Goal: Task Accomplishment & Management: Manage account settings

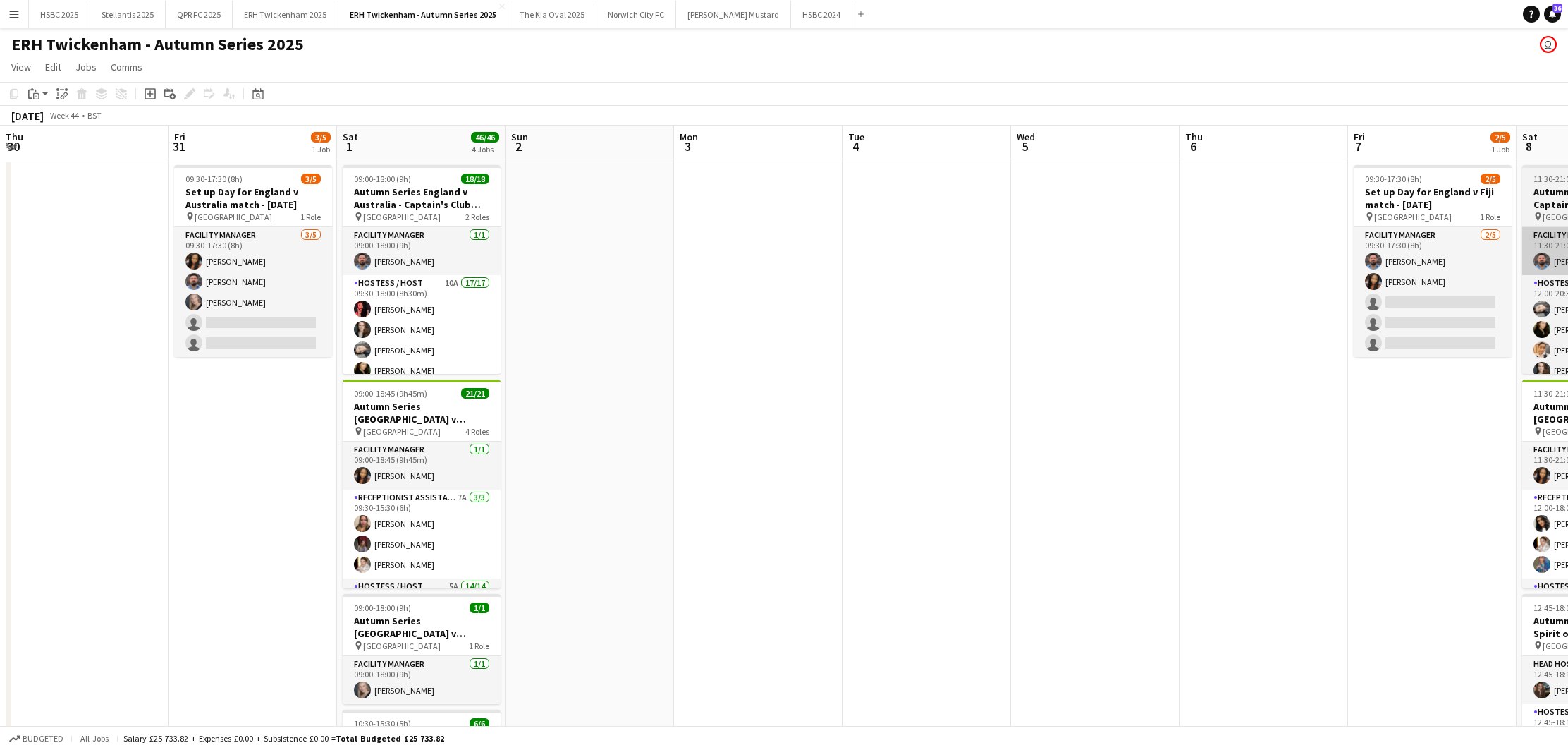
scroll to position [0, 312]
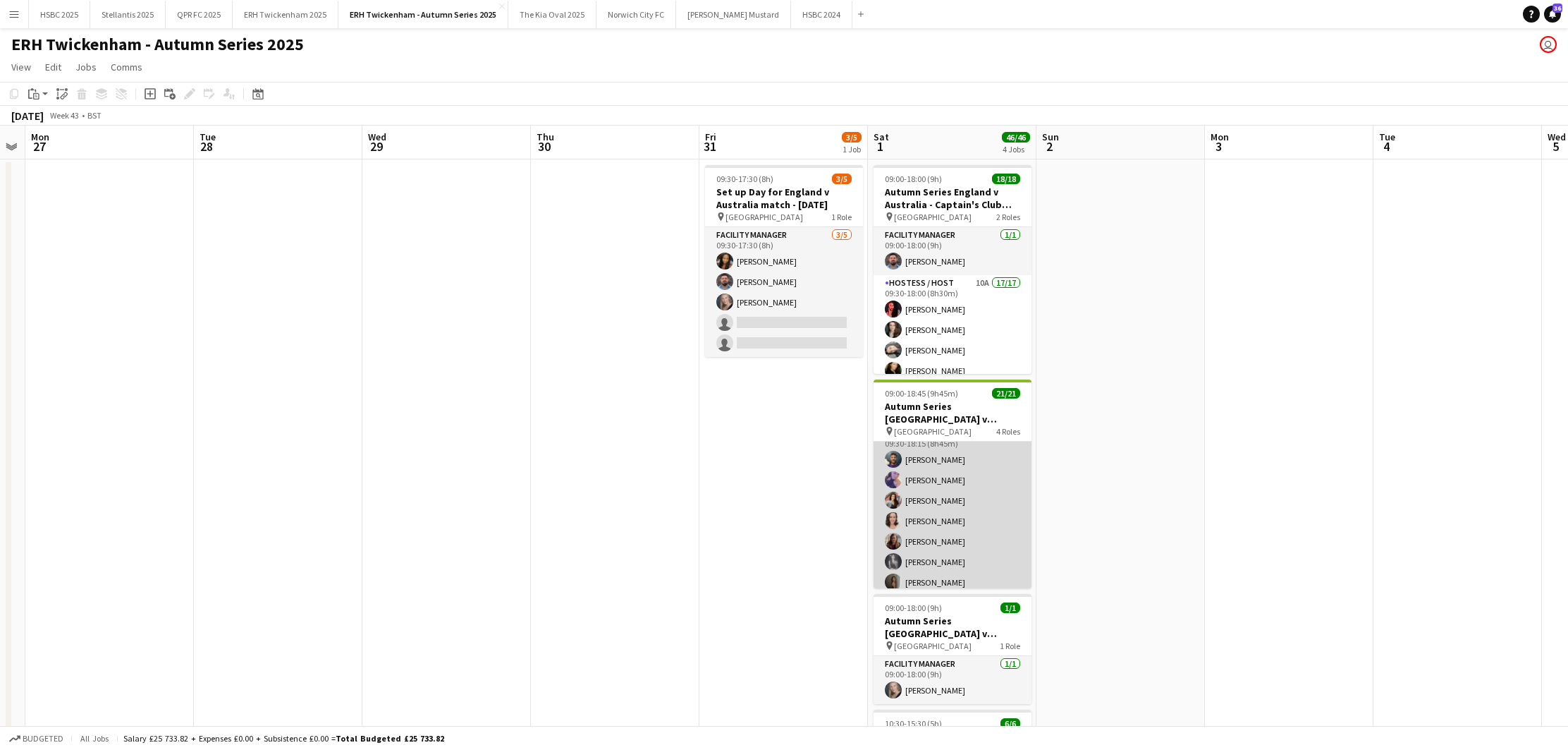
click at [969, 516] on app-card-role "Hostess / Host 5A 14/14 09:30-18:15 (8h45m) [PERSON_NAME] [PERSON_NAME] [PERSON…" at bounding box center [952, 583] width 158 height 314
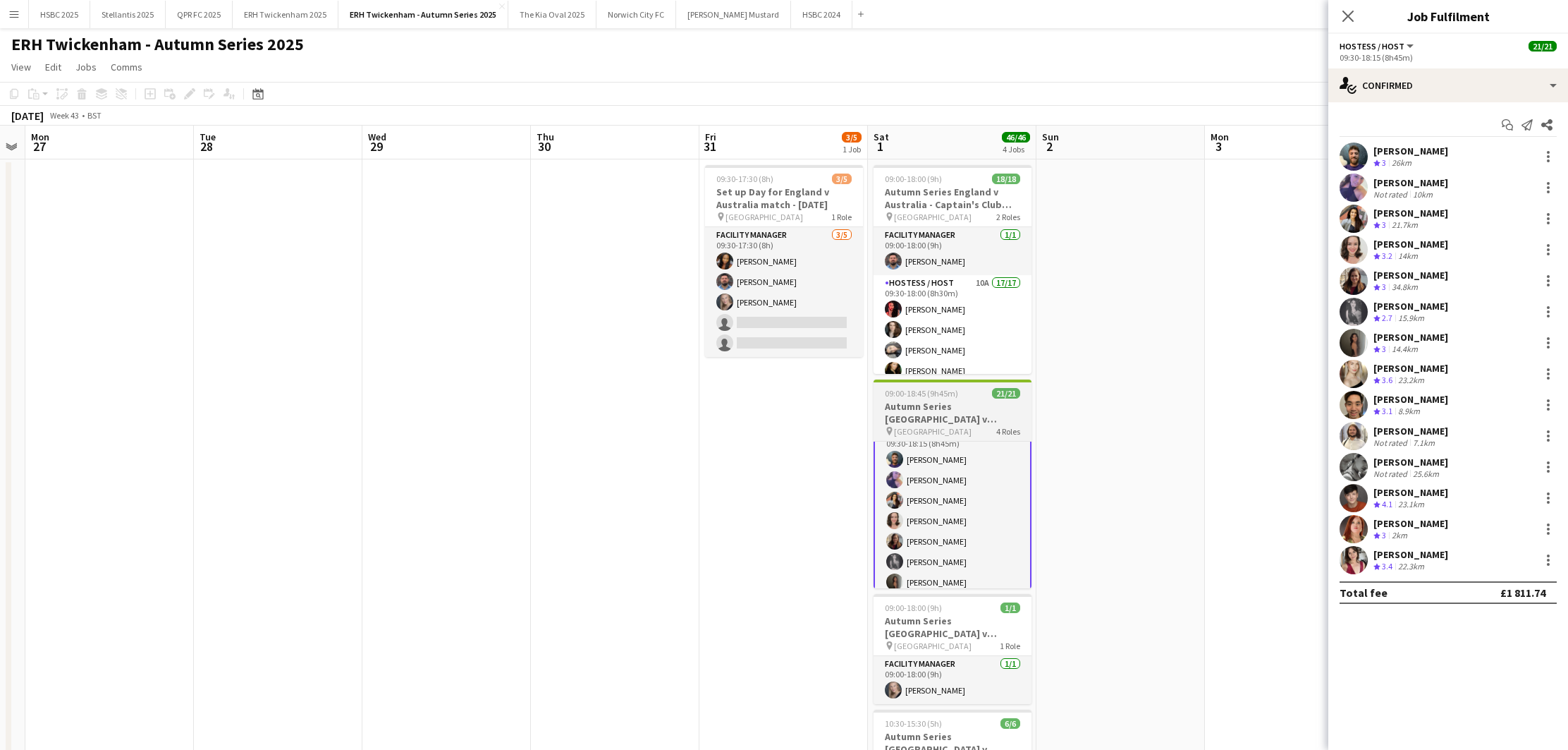
click at [959, 407] on h3 "Autumn Series [GEOGRAPHIC_DATA] v Australia - Gate 1 ([GEOGRAPHIC_DATA]) - [DAT…" at bounding box center [952, 412] width 158 height 25
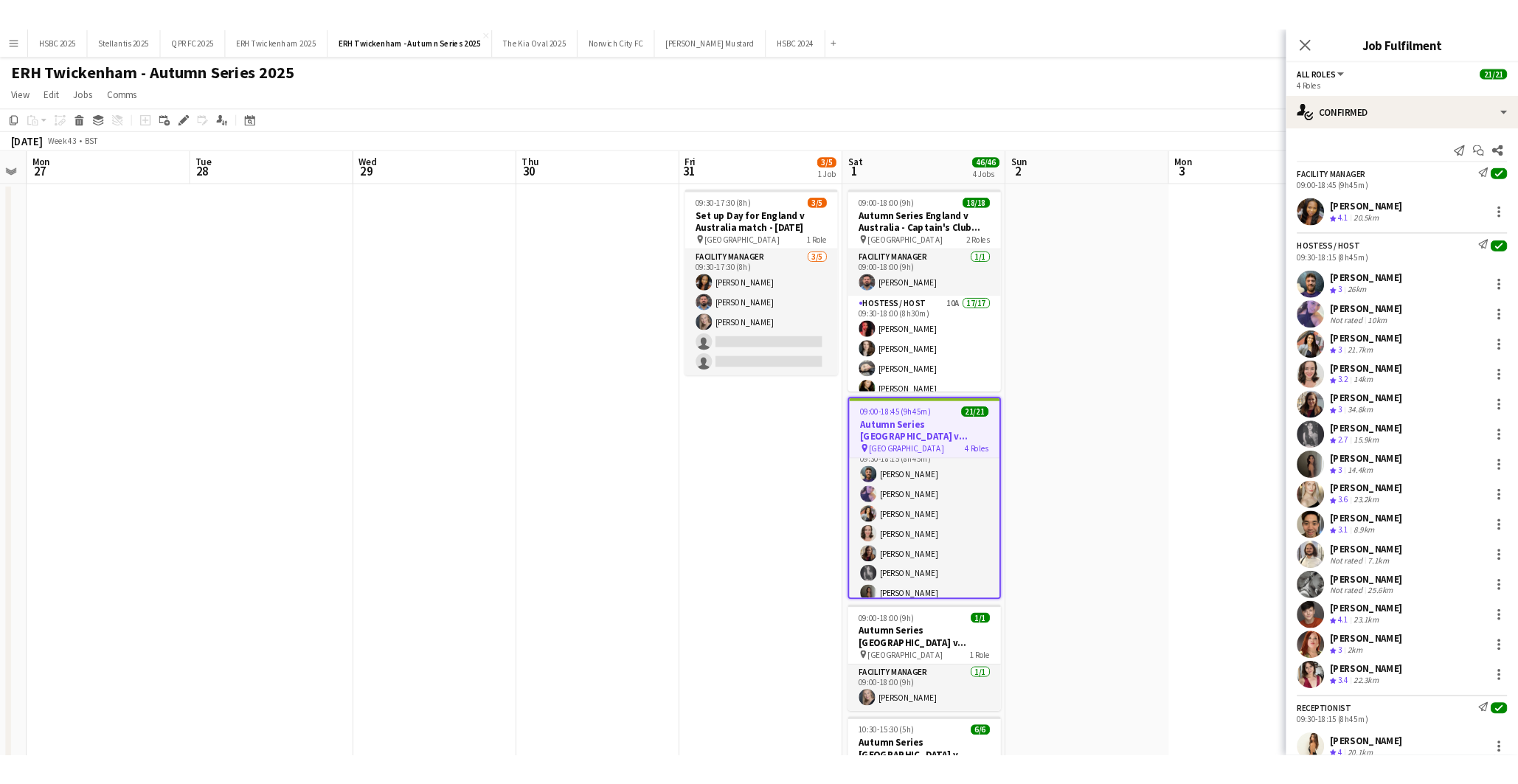
scroll to position [160, 0]
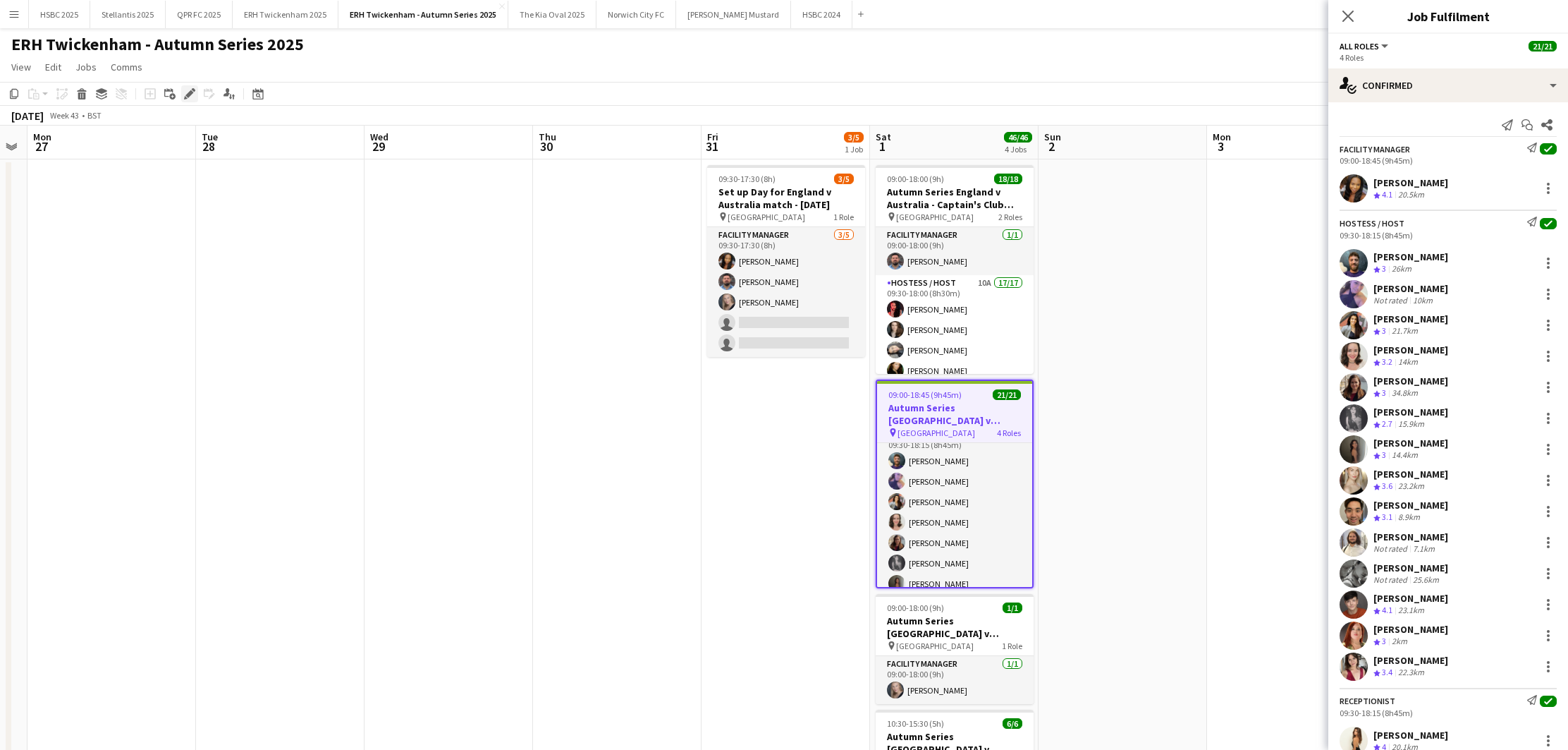
click at [190, 92] on icon at bounding box center [189, 94] width 8 height 8
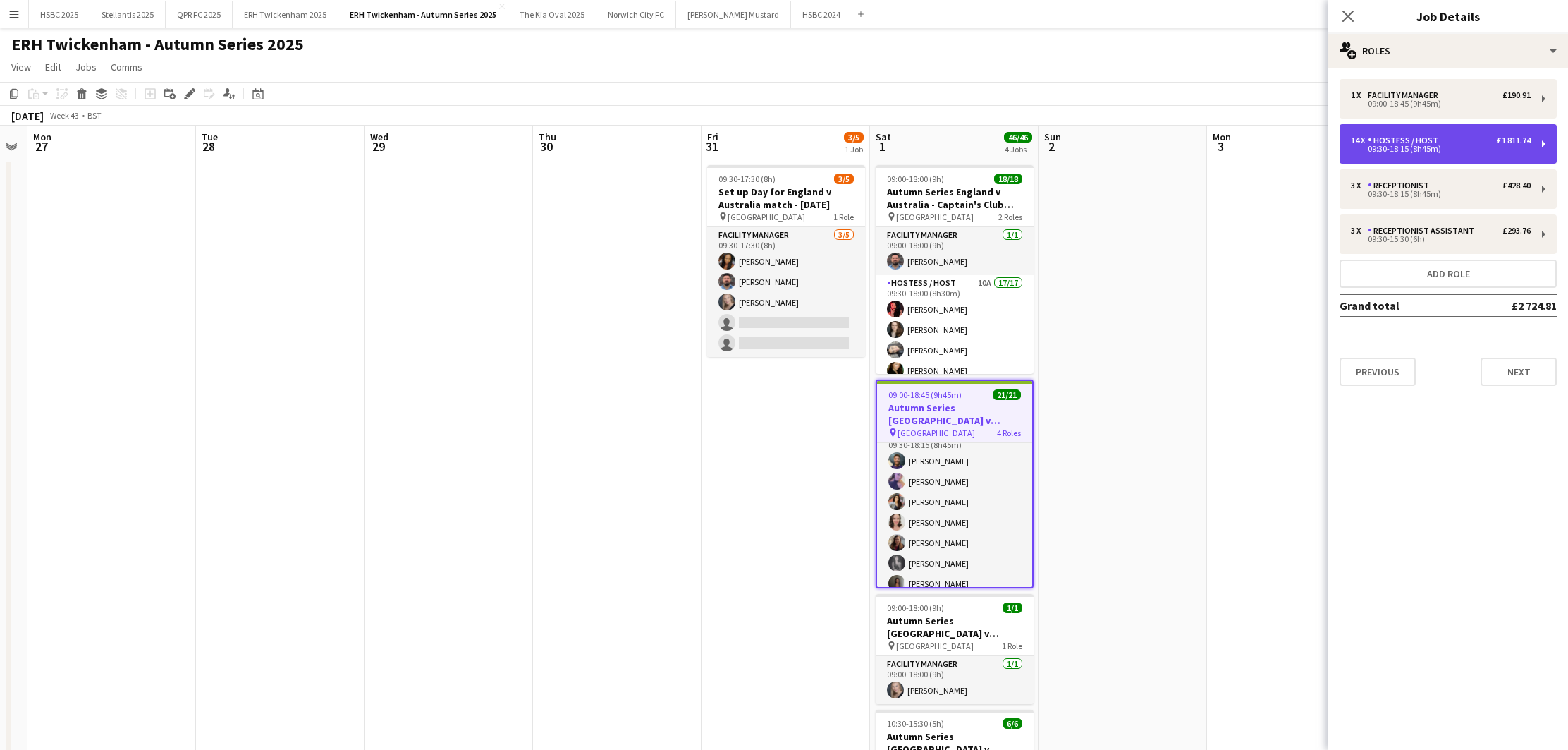
click at [1398, 138] on div "Hostess / Host" at bounding box center [1406, 140] width 76 height 10
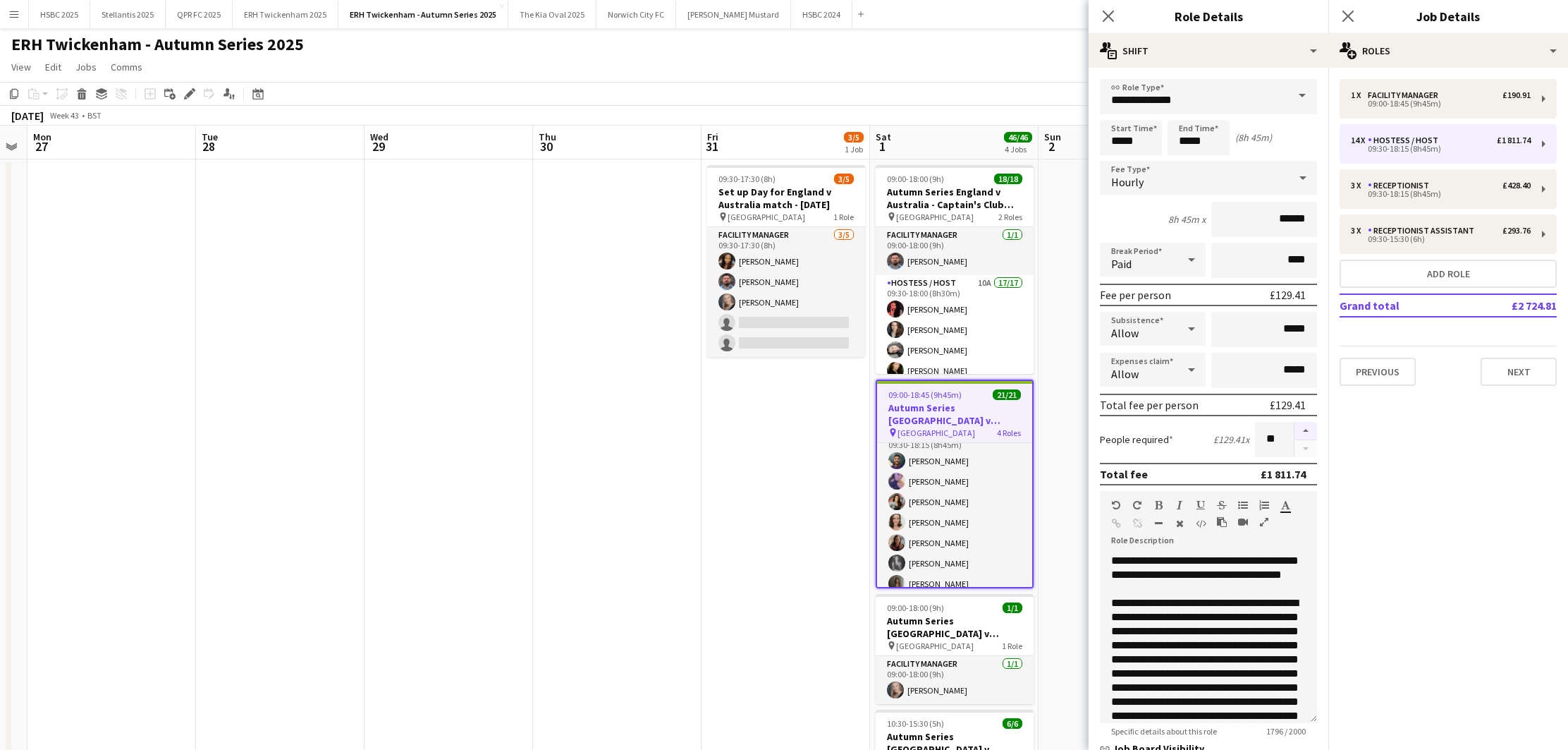
click at [1306, 433] on button "button" at bounding box center [1306, 431] width 23 height 18
type input "**"
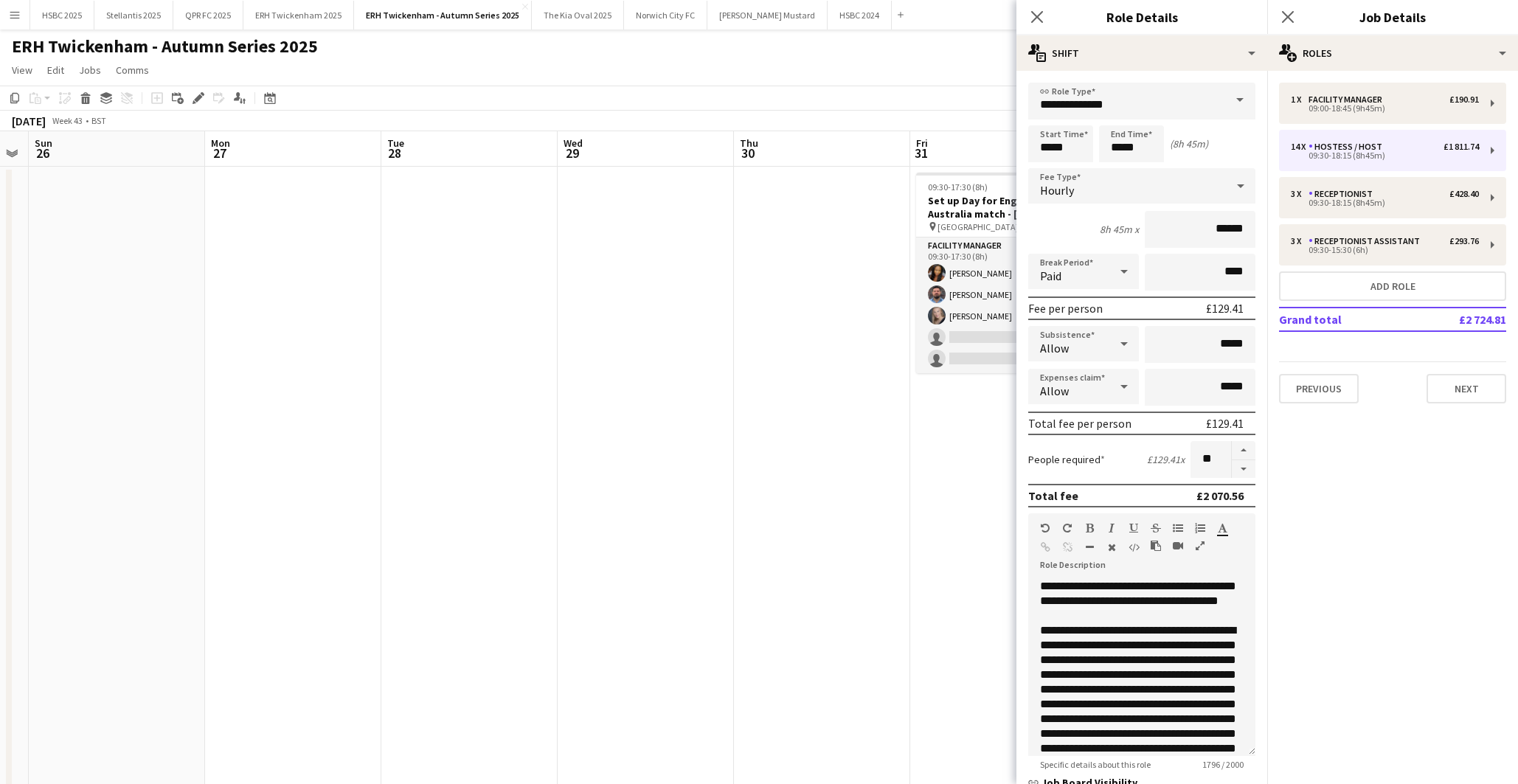
click at [964, 477] on app-date-cell "09:30-17:30 (8h) 3/5 Set up Day for England v Australia match - [DATE] pin [GEO…" at bounding box center [997, 691] width 176 height 1049
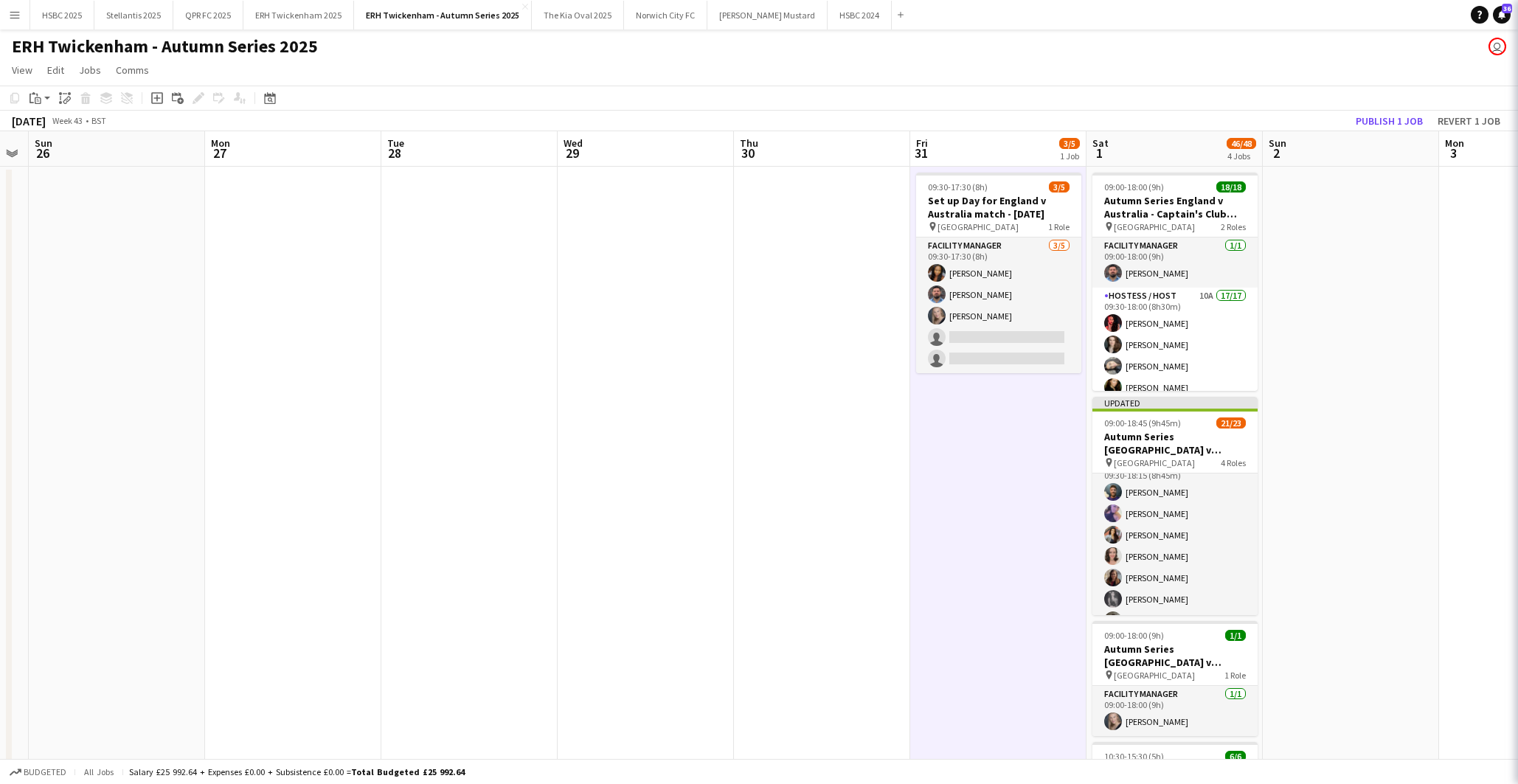
scroll to position [0, 325]
click at [1388, 118] on button "Publish 1 job" at bounding box center [1389, 120] width 79 height 19
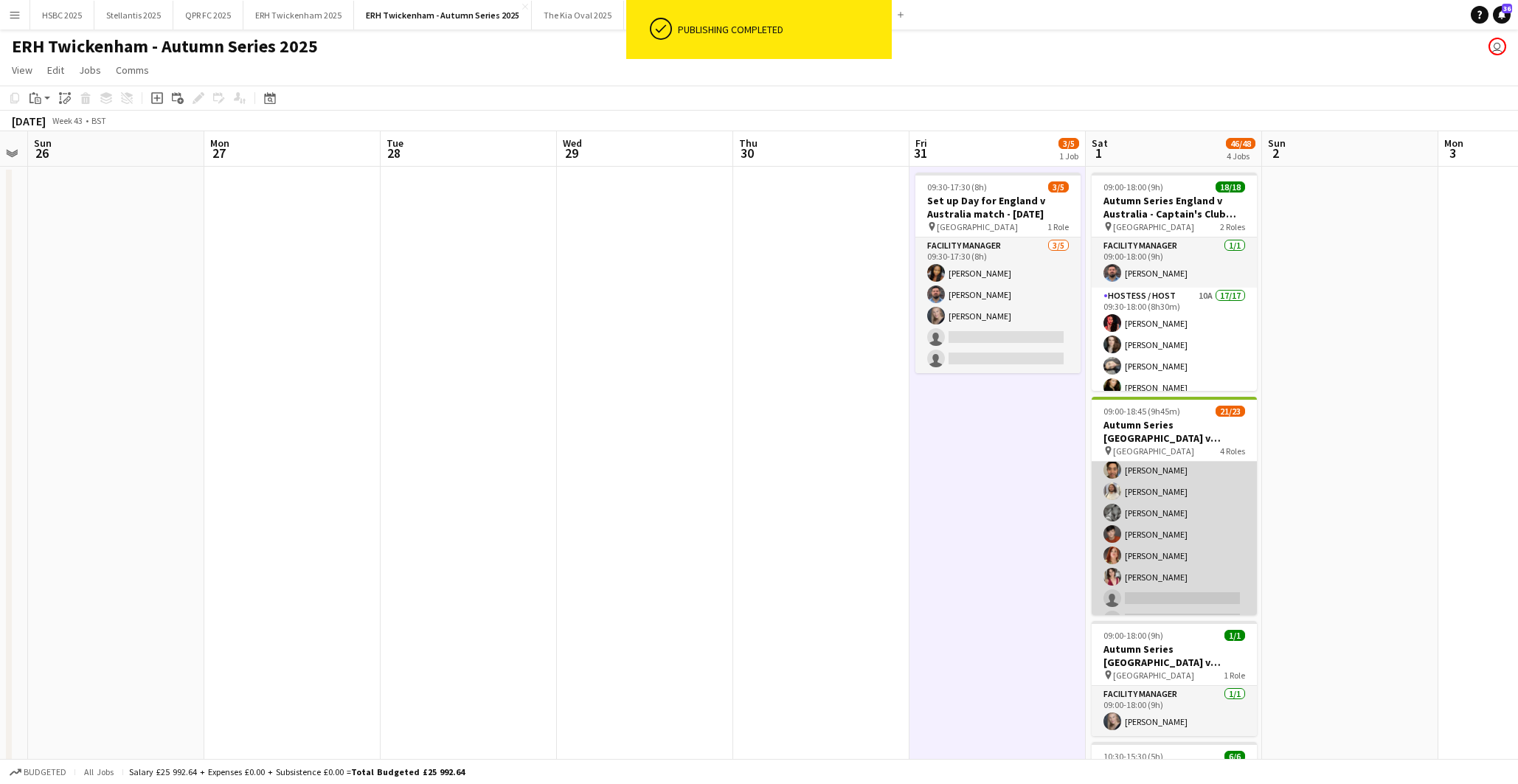
click at [1215, 573] on app-card-role "Hostess / Host 5A 14/16 09:30-18:15 (8h45m) [PERSON_NAME] [PERSON_NAME] [PERSON…" at bounding box center [1173, 449] width 165 height 371
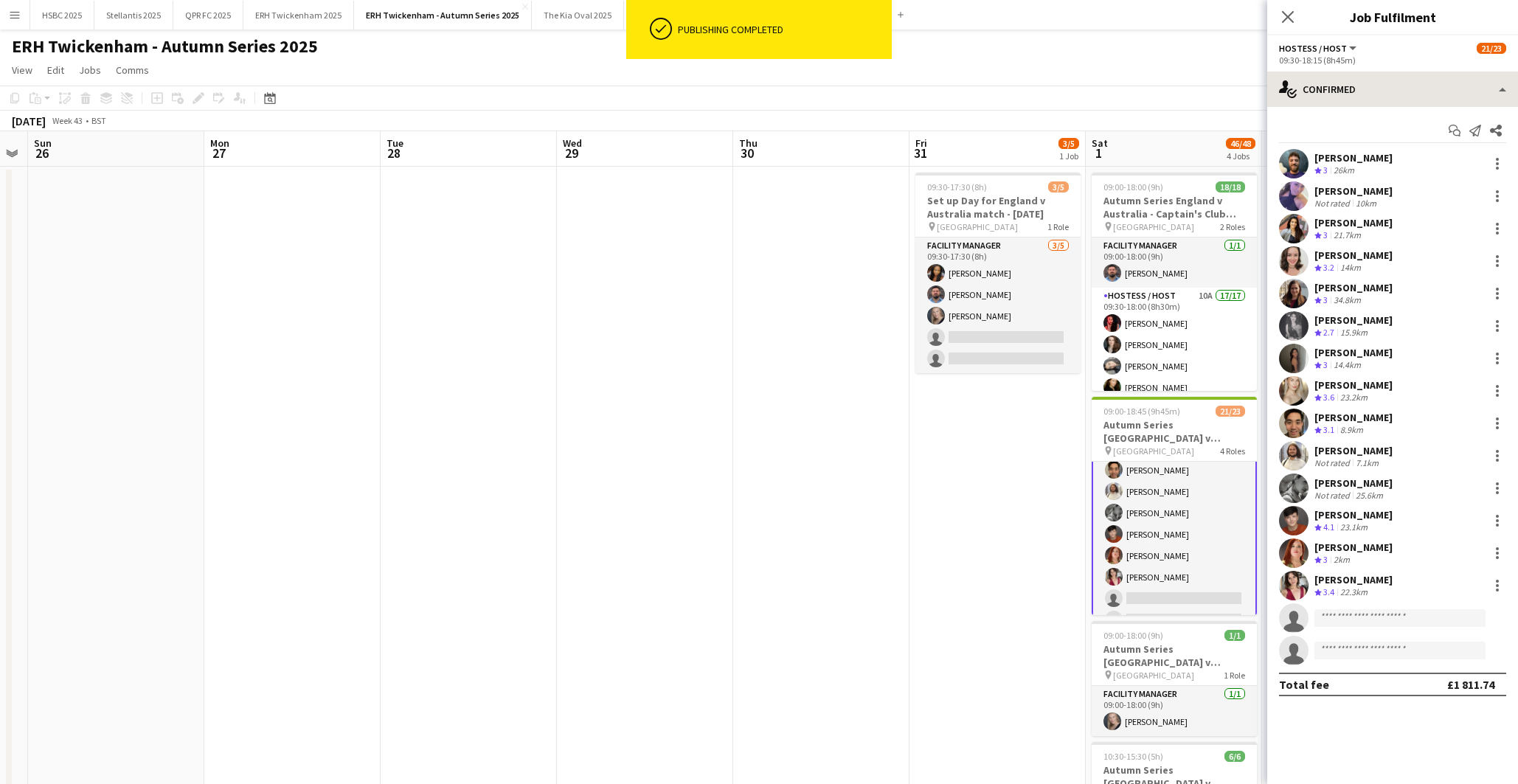
click at [1366, 71] on app-options-switcher "Hostess / Host All roles Hostess / Host 21/23 09:30-18:15 (8h45m)" at bounding box center [1392, 54] width 251 height 36
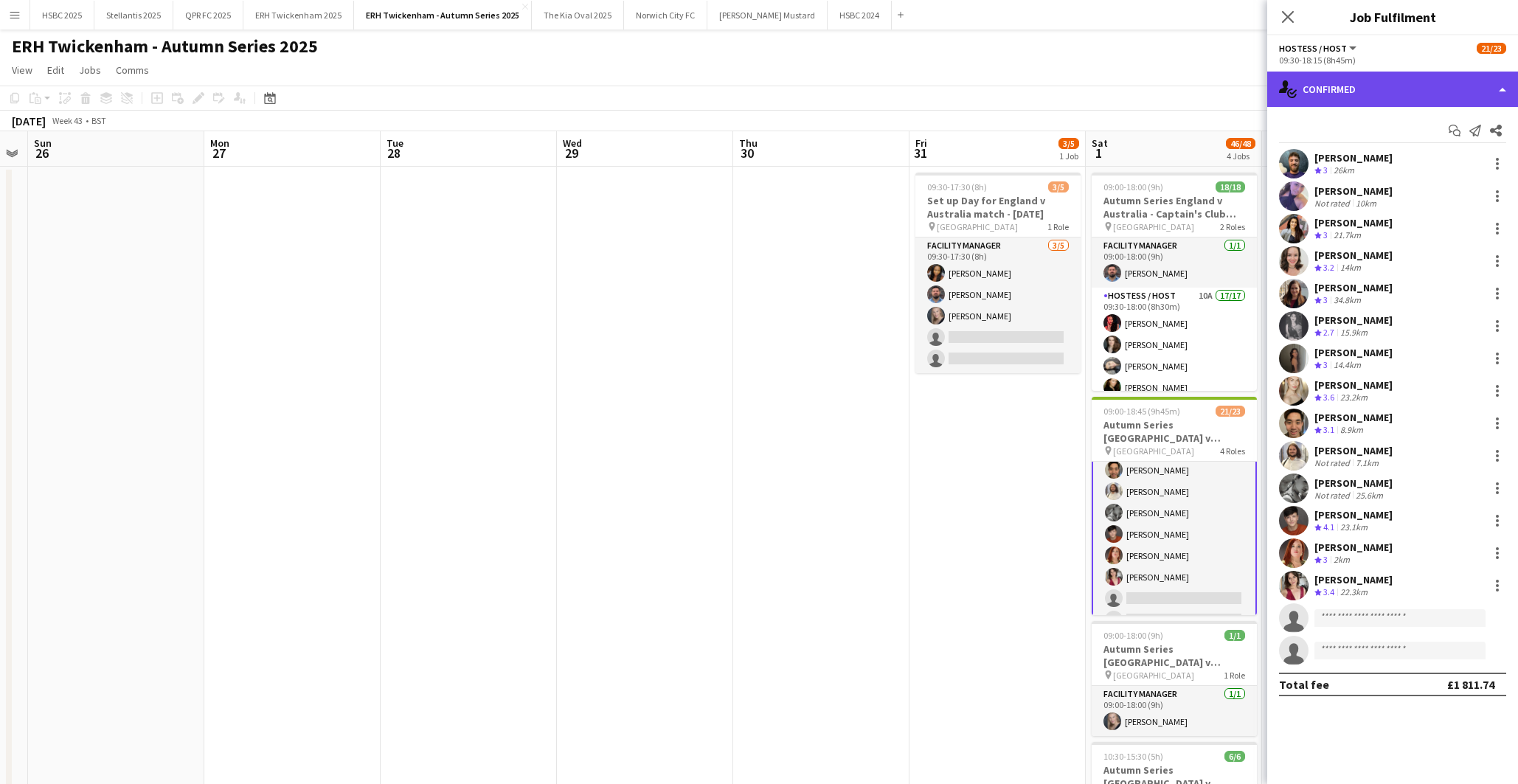
click at [1374, 82] on div "single-neutral-actions-check-2 Confirmed" at bounding box center [1392, 88] width 251 height 36
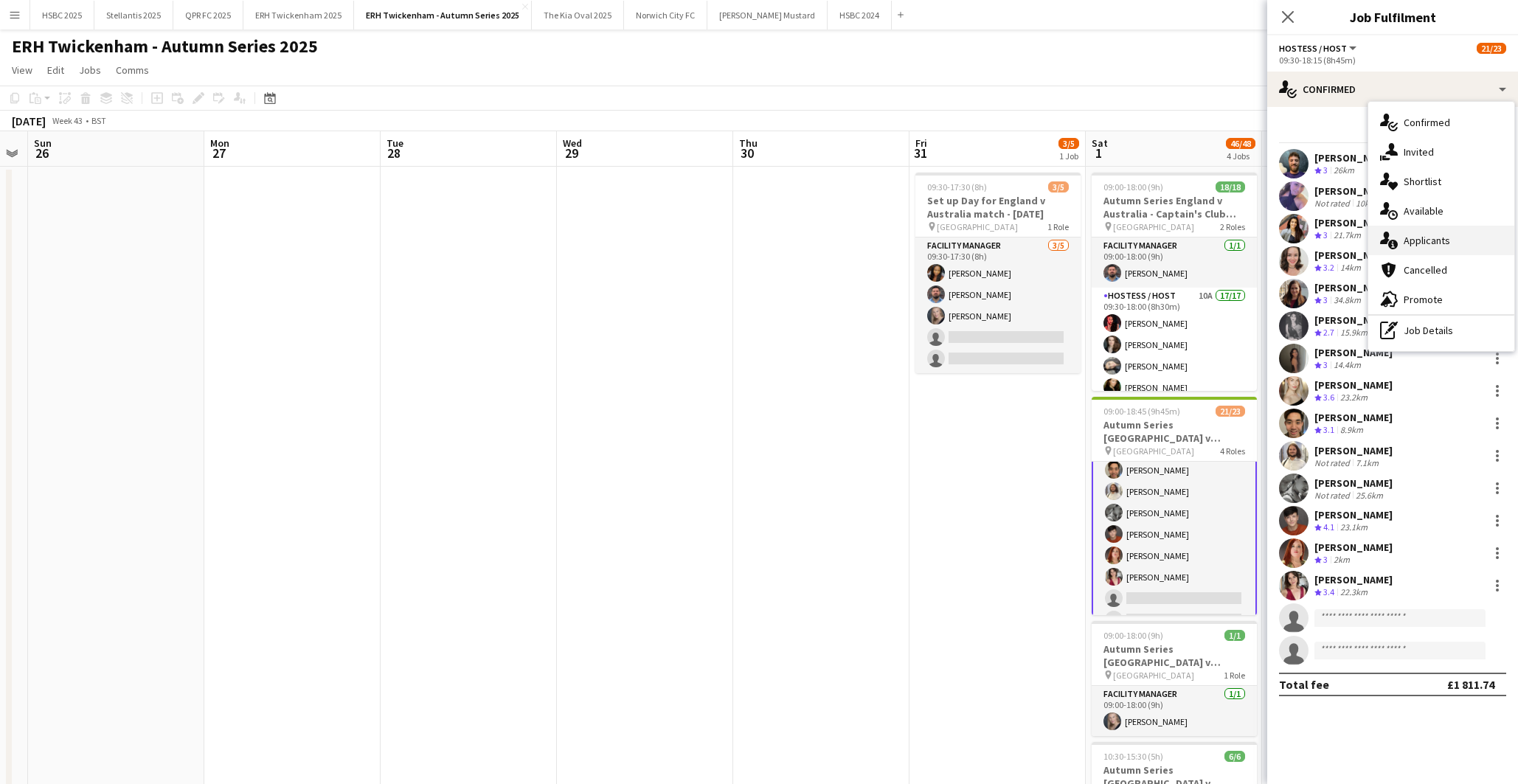
click at [1449, 242] on div "single-neutral-actions-information Applicants" at bounding box center [1441, 241] width 146 height 29
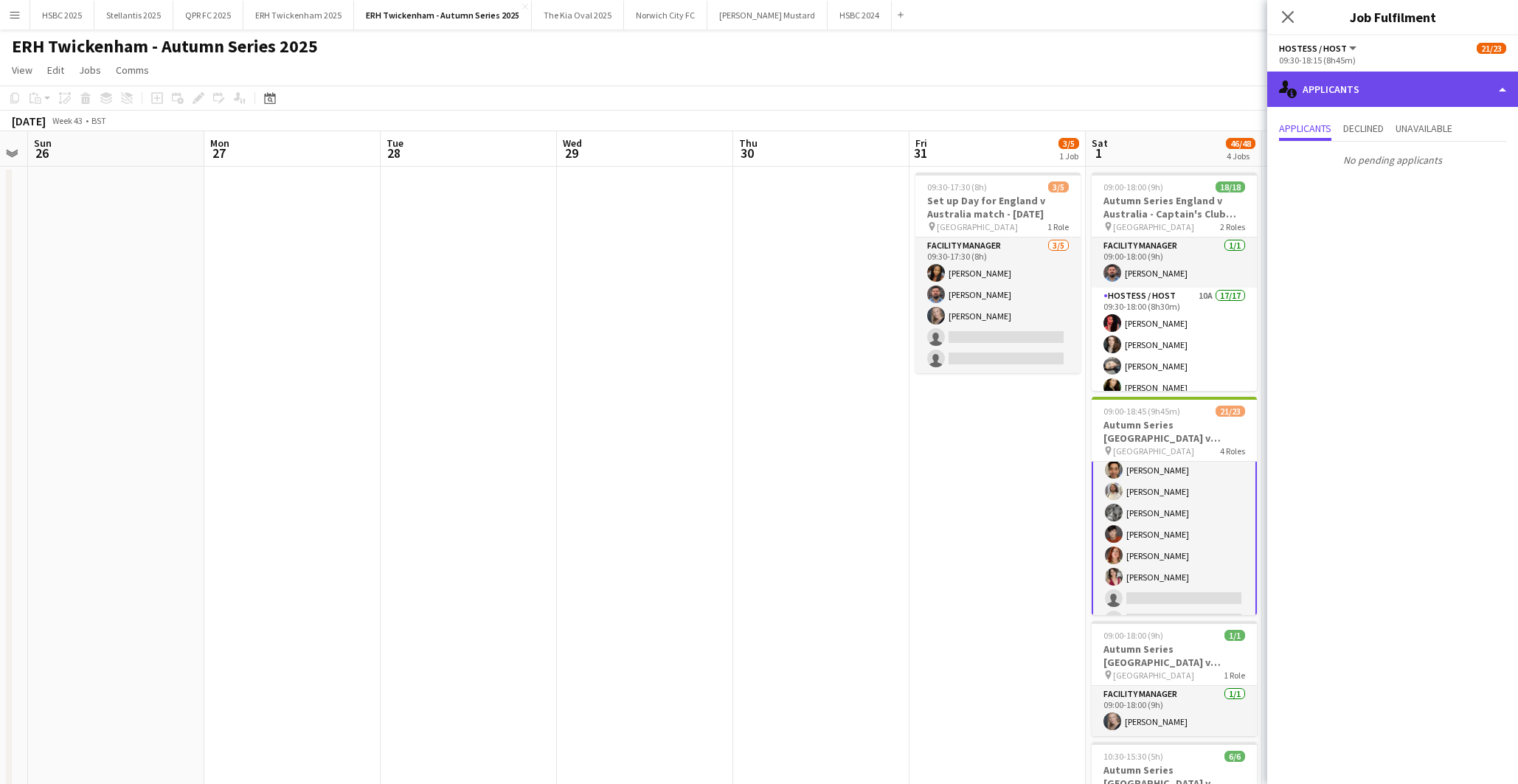
click at [1370, 90] on div "single-neutral-actions-information Applicants" at bounding box center [1392, 88] width 251 height 36
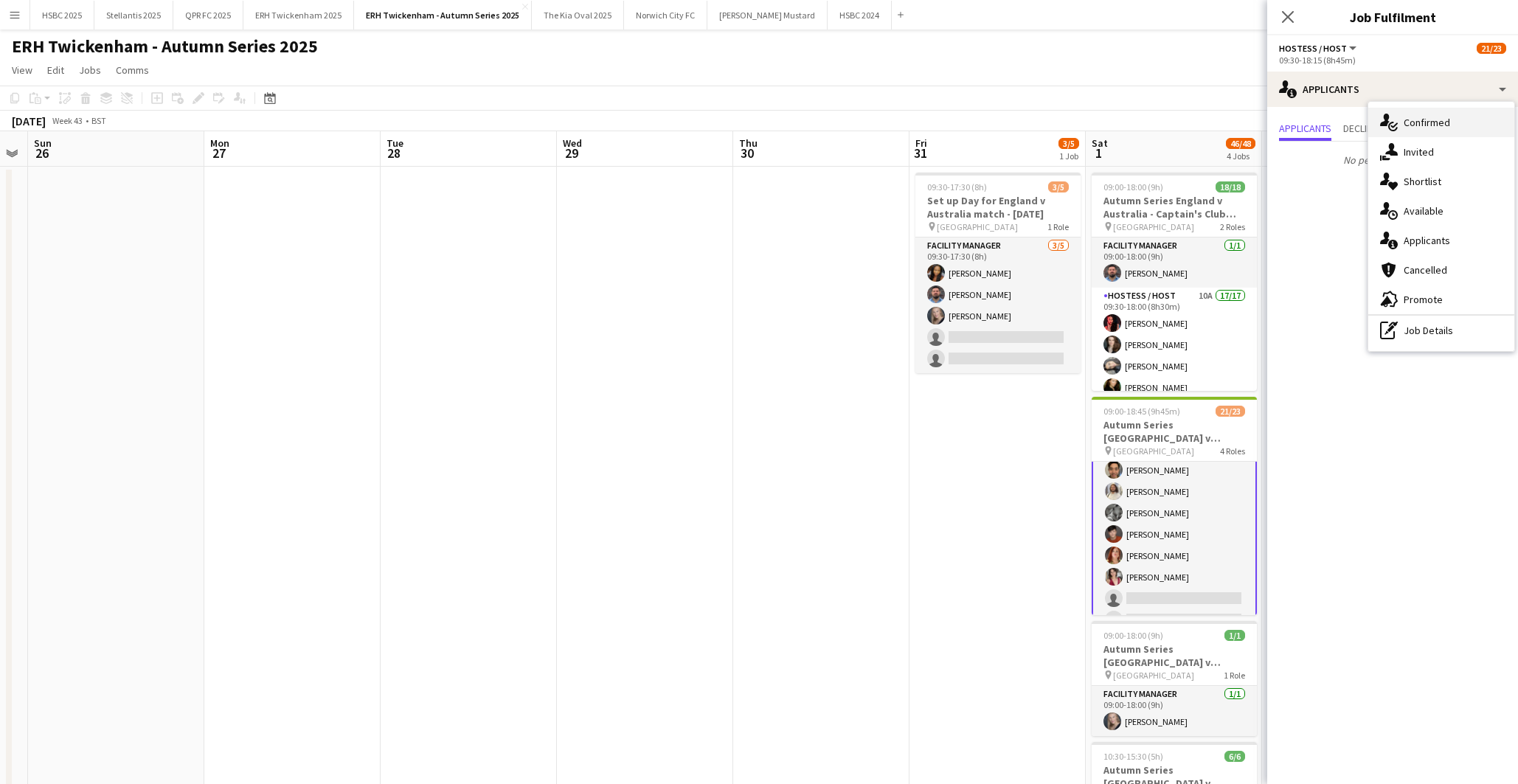
click at [1437, 126] on span "Confirmed" at bounding box center [1427, 122] width 46 height 14
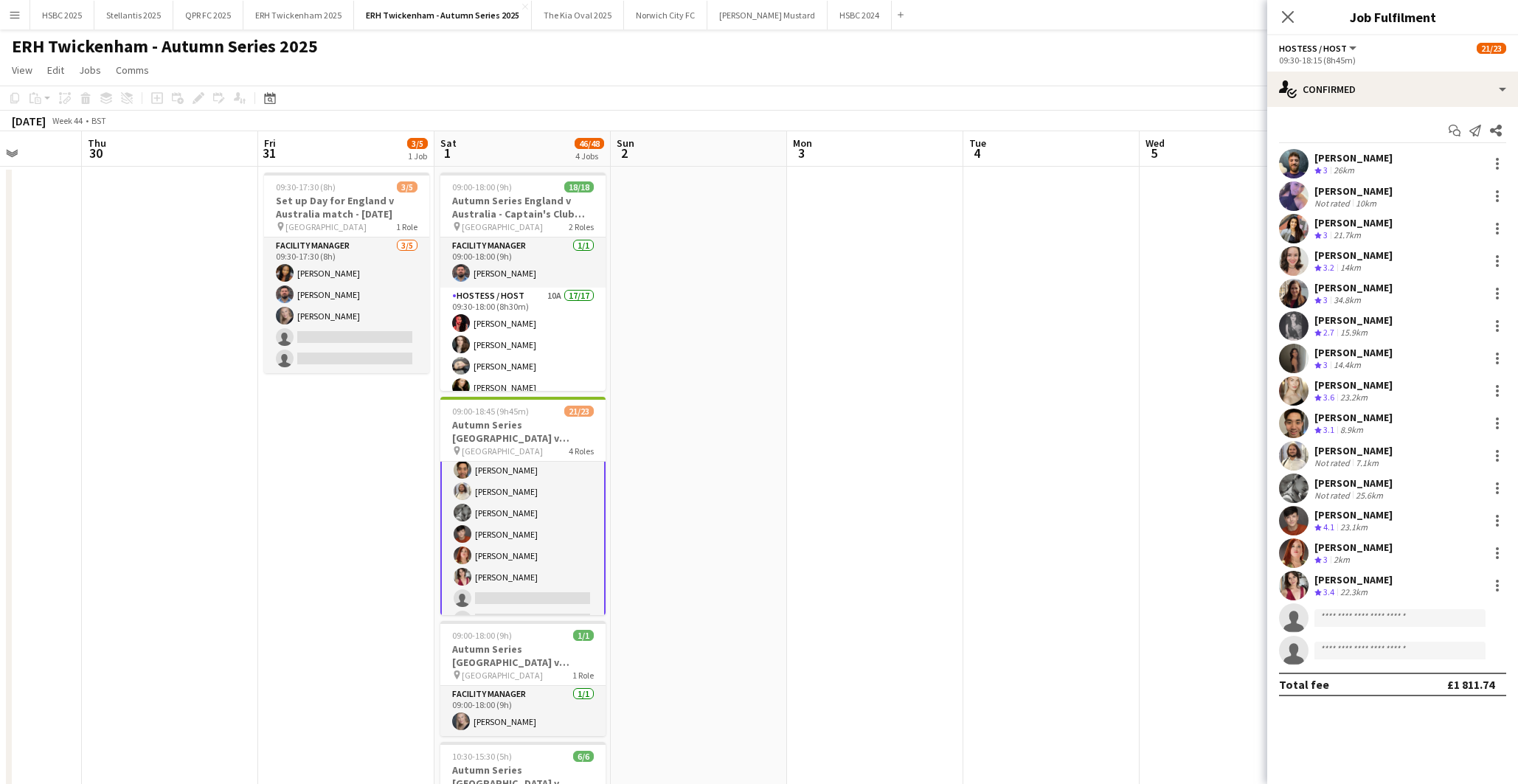
scroll to position [0, 449]
click at [1431, 618] on input at bounding box center [1400, 617] width 171 height 17
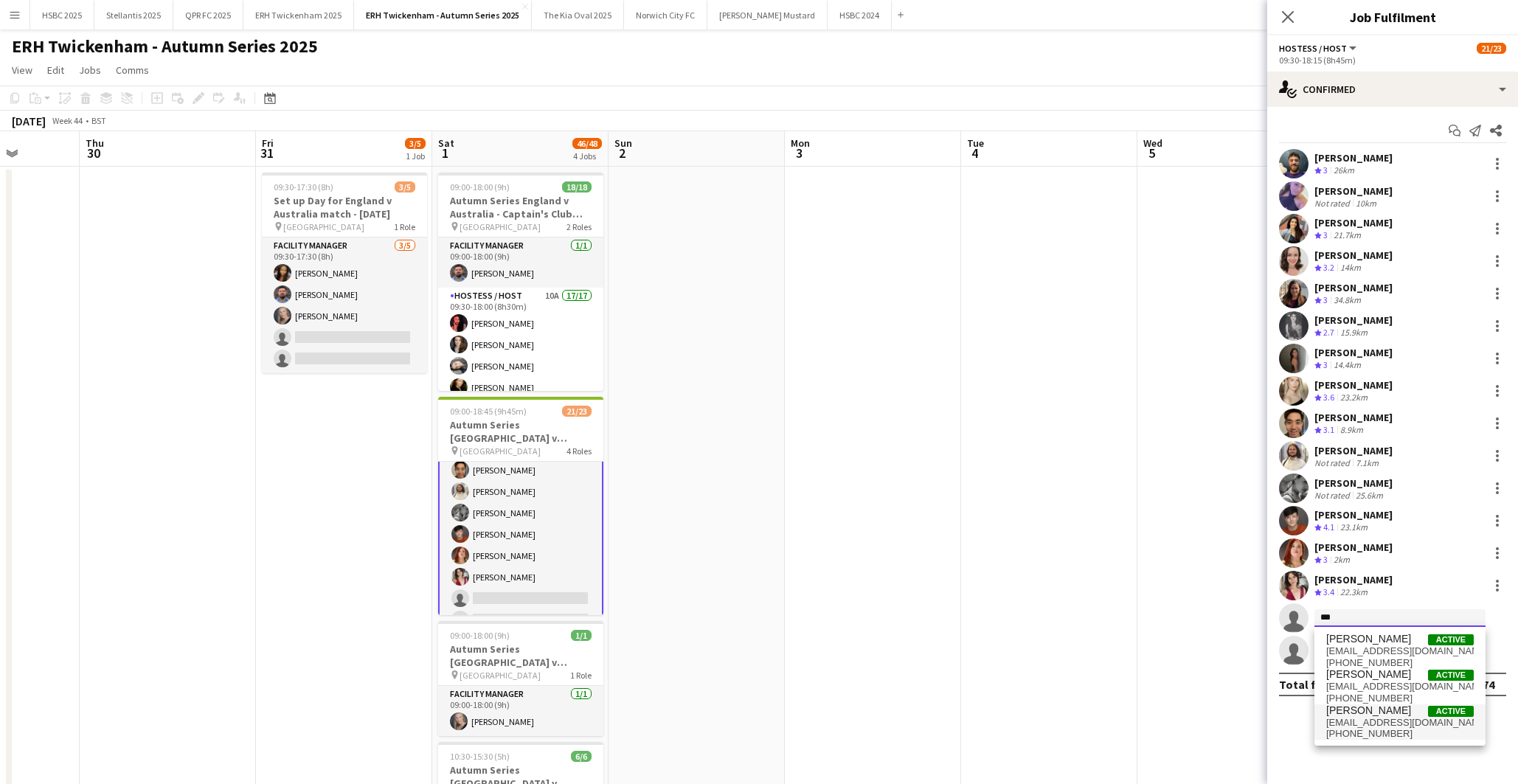
type input "***"
click at [1452, 717] on span "[EMAIL_ADDRESS][DOMAIN_NAME]" at bounding box center [1400, 722] width 148 height 12
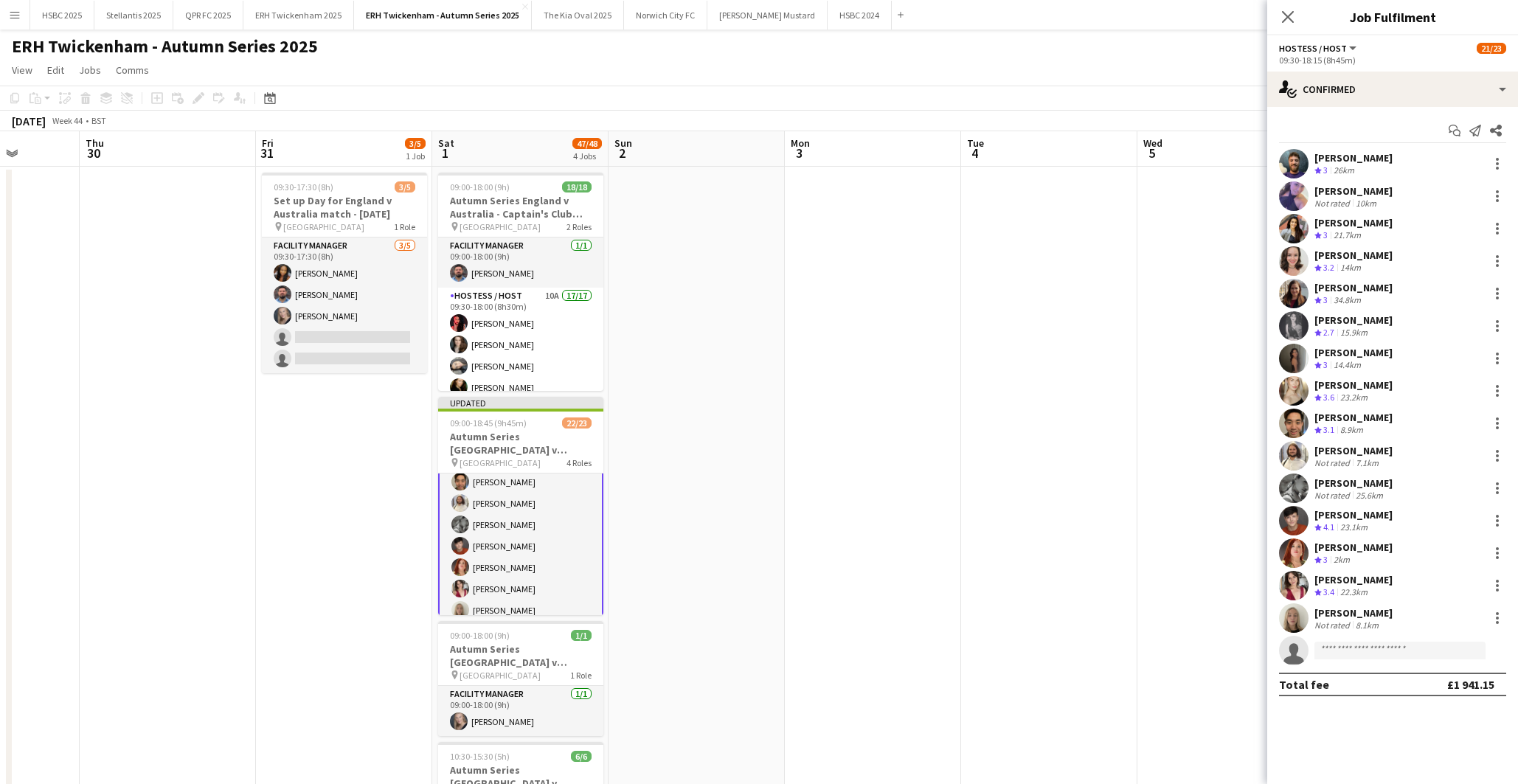
click at [1213, 222] on app-date-cell at bounding box center [1225, 691] width 176 height 1049
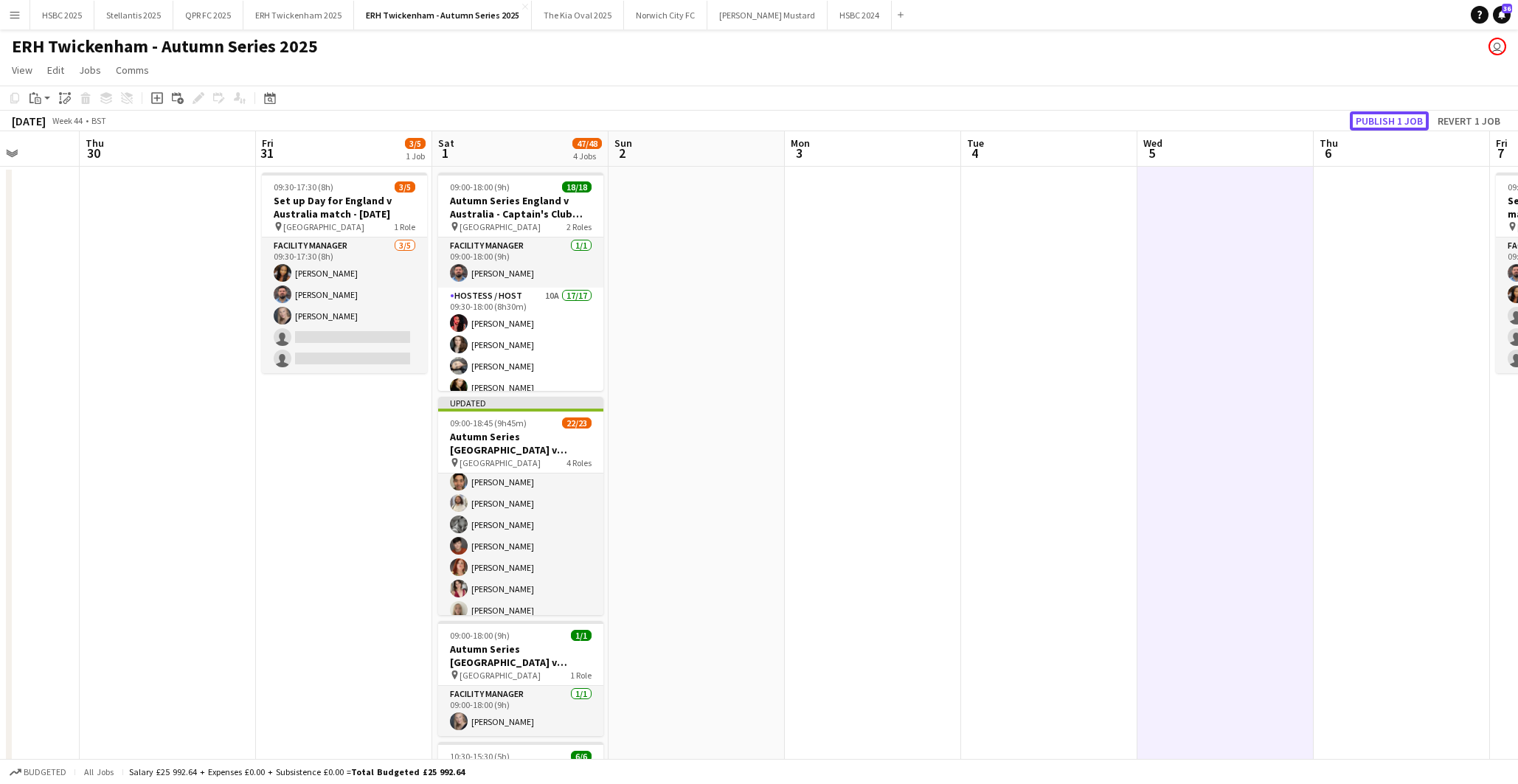
click at [1369, 118] on button "Publish 1 job" at bounding box center [1389, 120] width 79 height 19
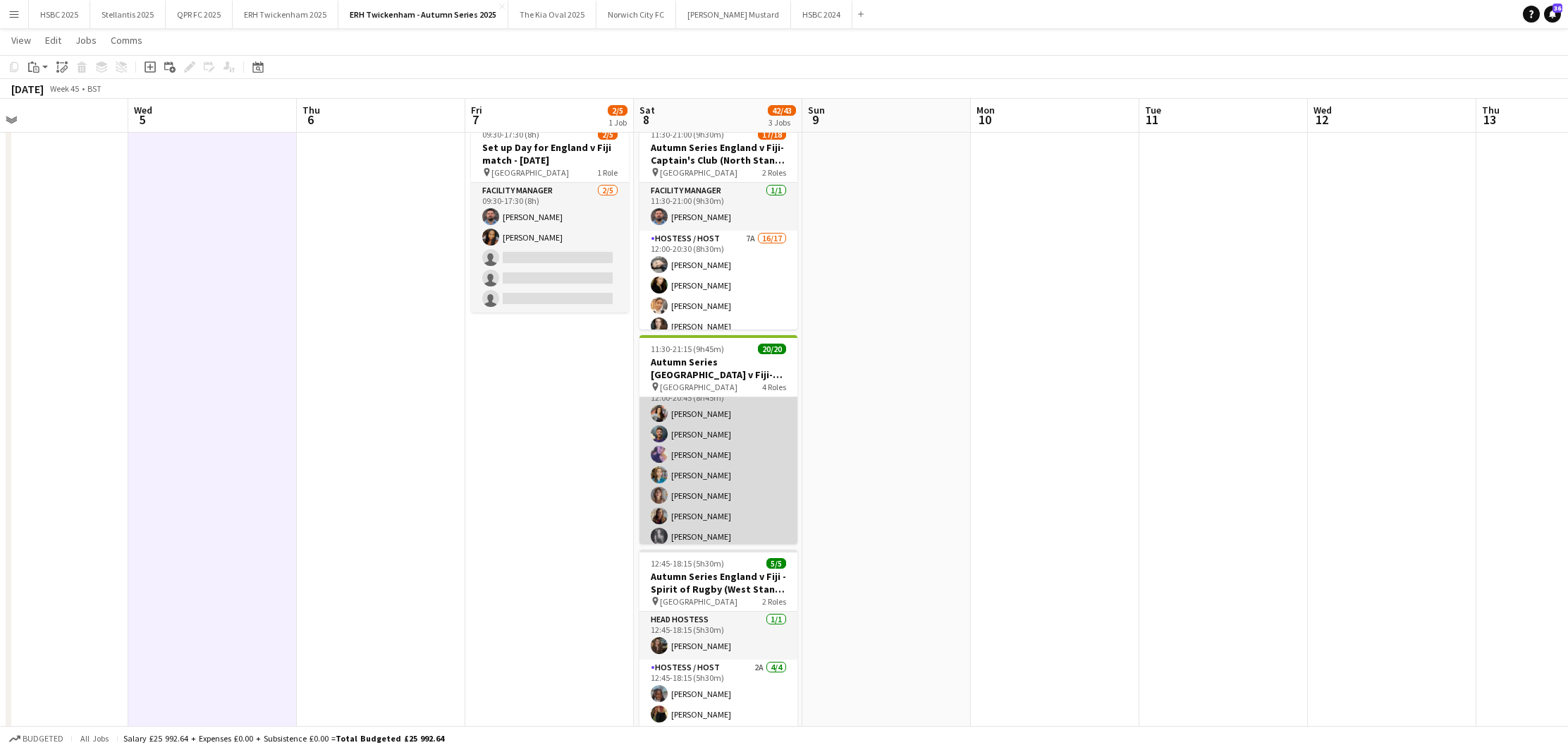
scroll to position [155, 0]
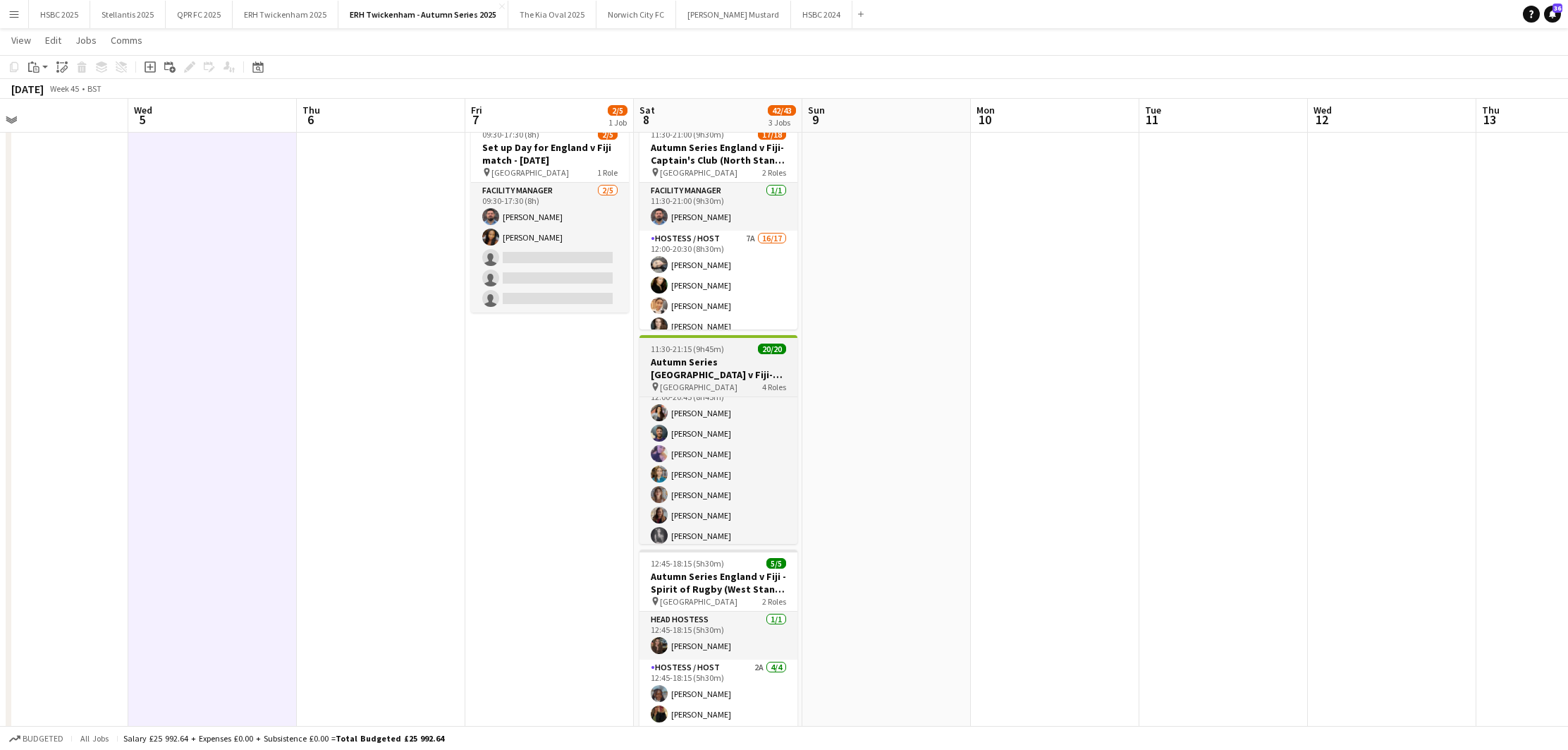
click at [715, 365] on h3 "Autumn Series [GEOGRAPHIC_DATA] v Fiji- Gate 1 (East Stand) - [DATE]" at bounding box center [718, 368] width 158 height 25
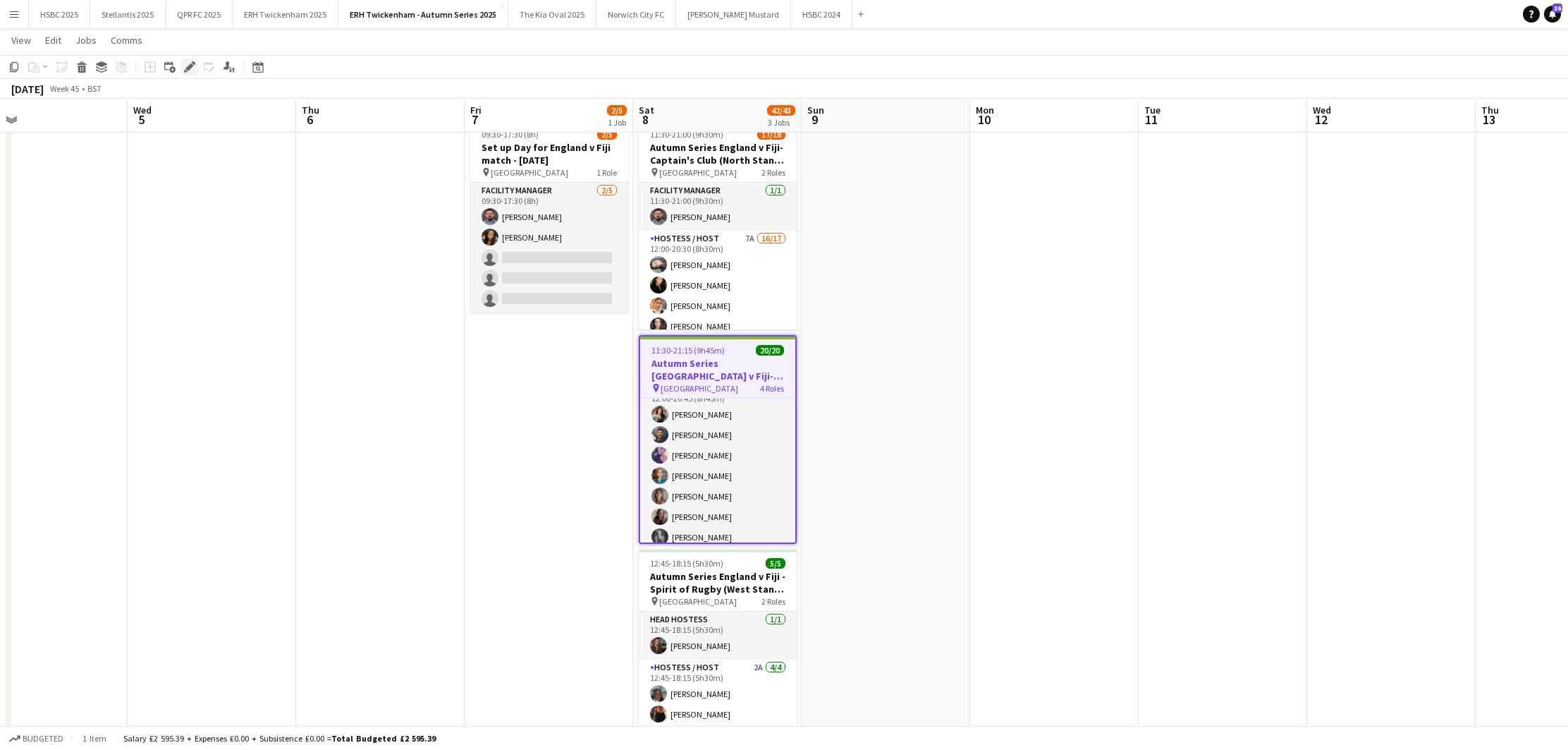
click at [191, 66] on icon at bounding box center [189, 67] width 8 height 8
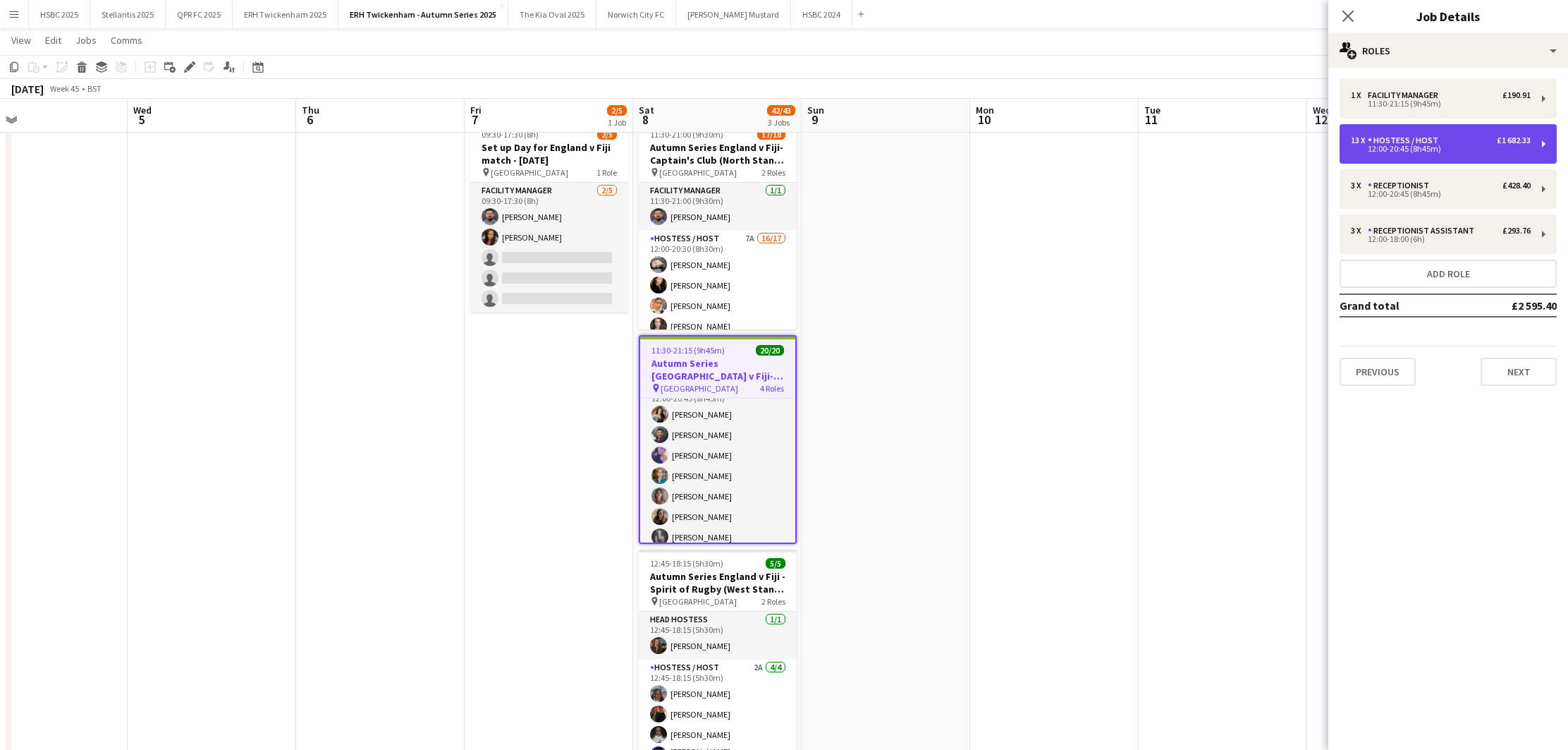
click at [1448, 152] on div "12:00-20:45 (8h45m)" at bounding box center [1441, 149] width 180 height 7
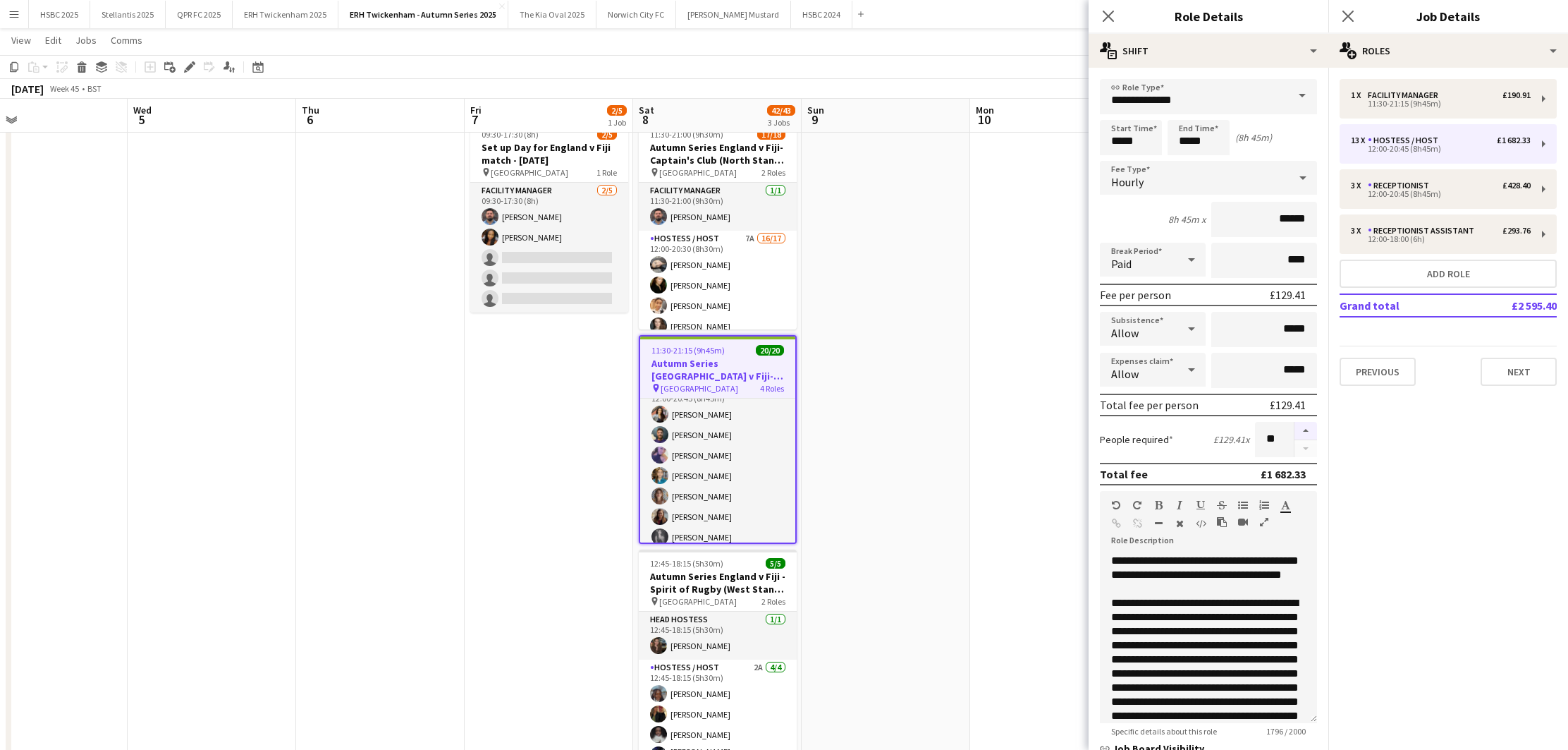
click at [1300, 428] on button "button" at bounding box center [1306, 431] width 23 height 18
type input "**"
click at [1018, 406] on app-date-cell at bounding box center [1054, 617] width 168 height 1004
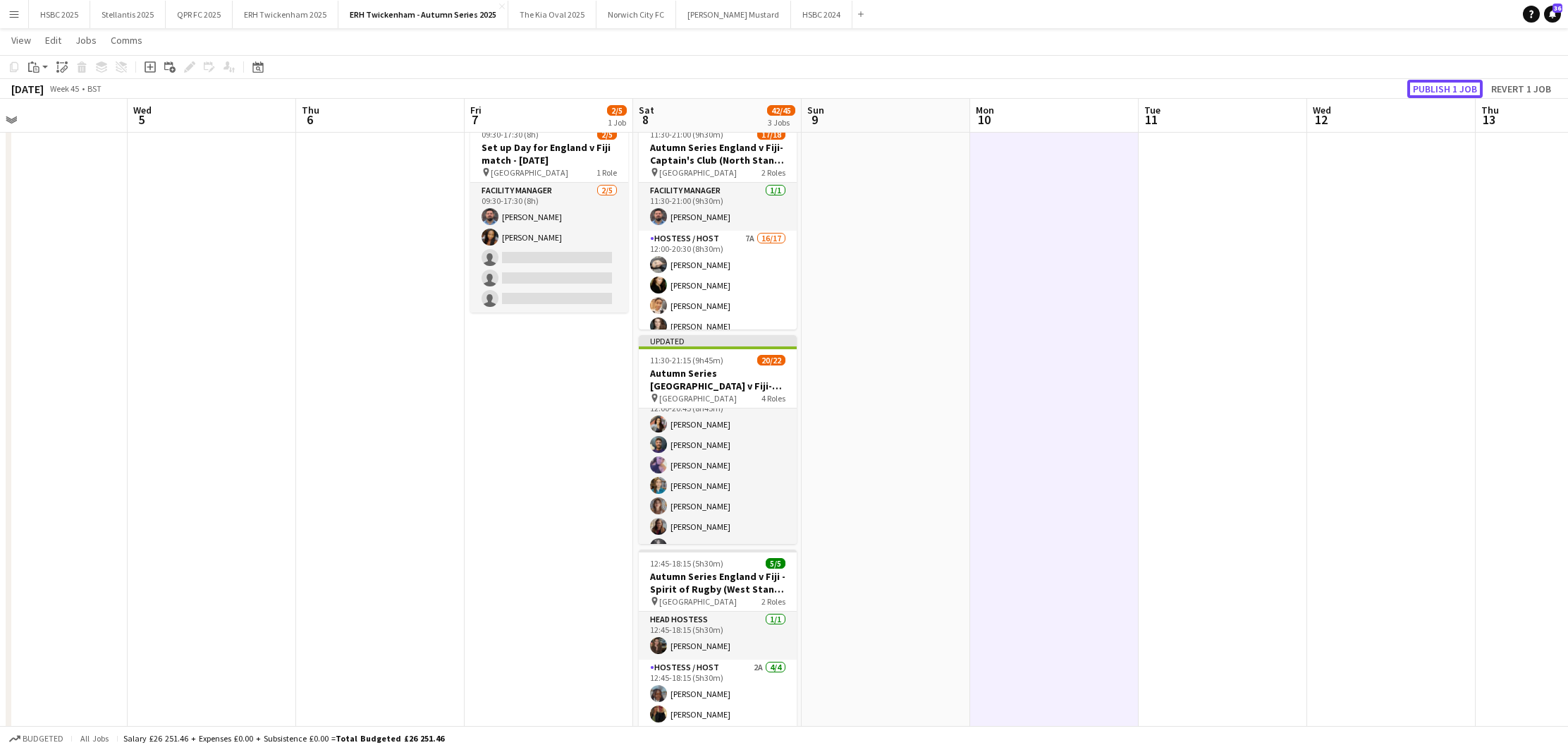
click at [1446, 79] on button "Publish 1 job" at bounding box center [1445, 88] width 76 height 18
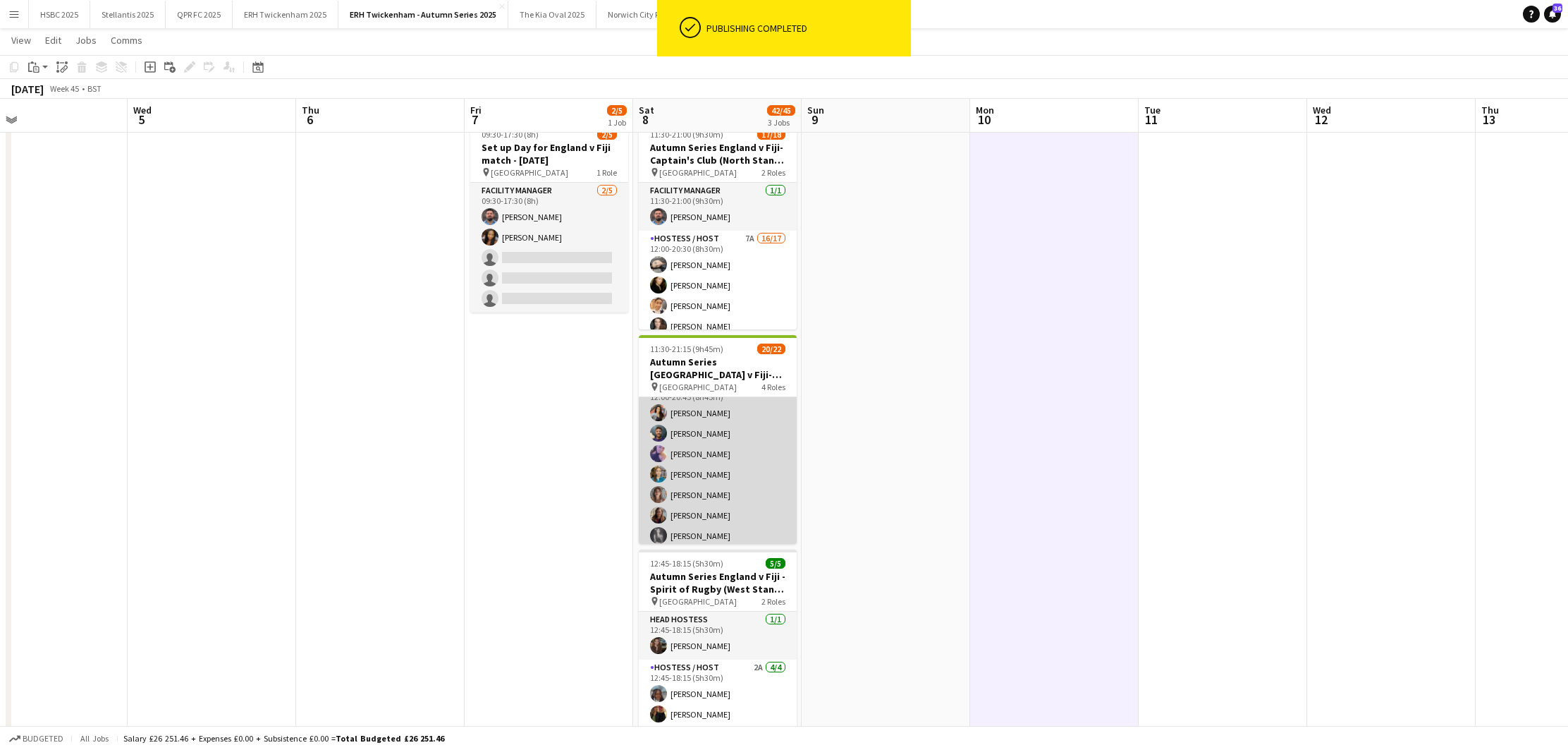
click at [719, 469] on app-card-role "Hostess / Host 8A 13/15 12:00-20:45 (8h45m) [PERSON_NAME] [PERSON_NAME] [PERSON…" at bounding box center [717, 546] width 158 height 335
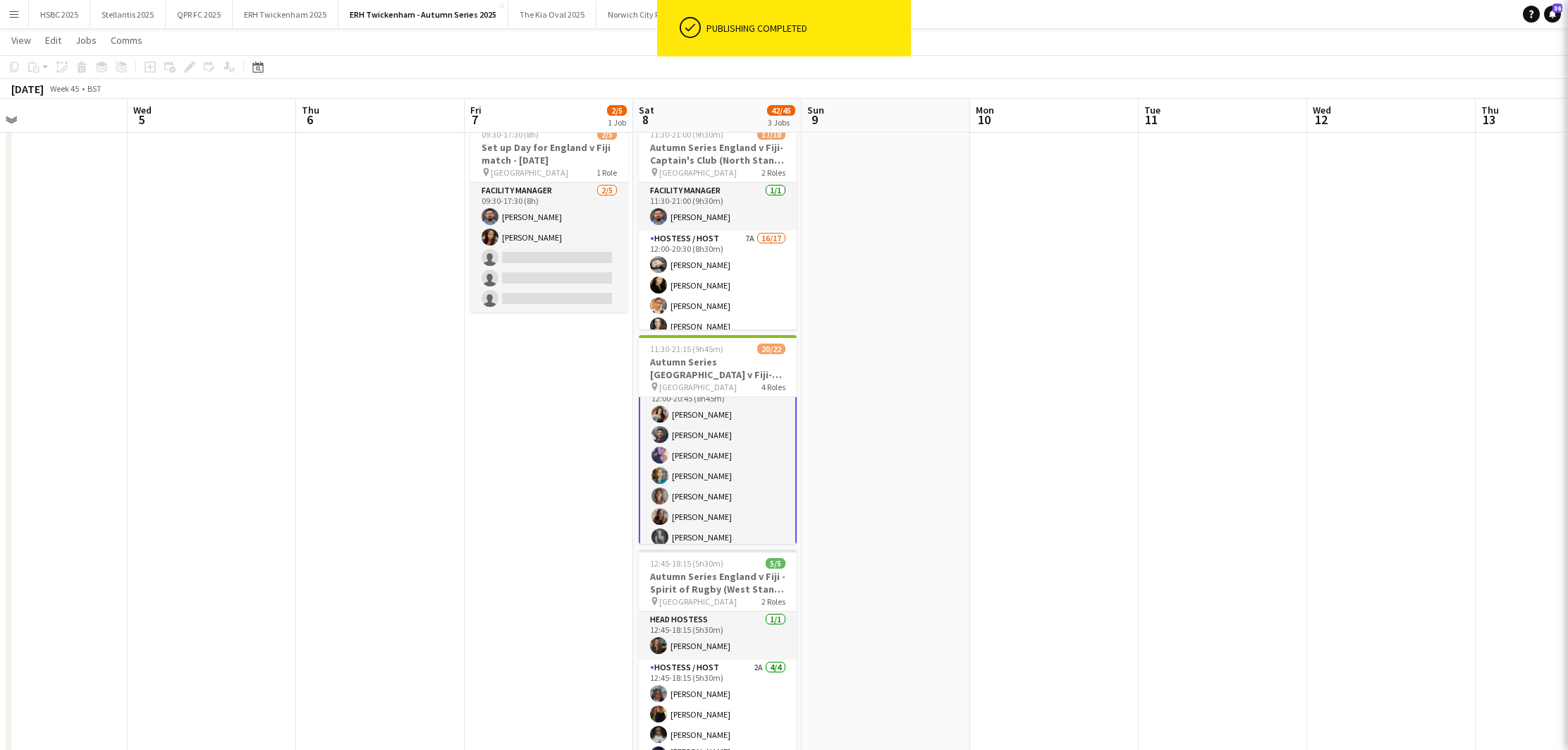
scroll to position [157, 0]
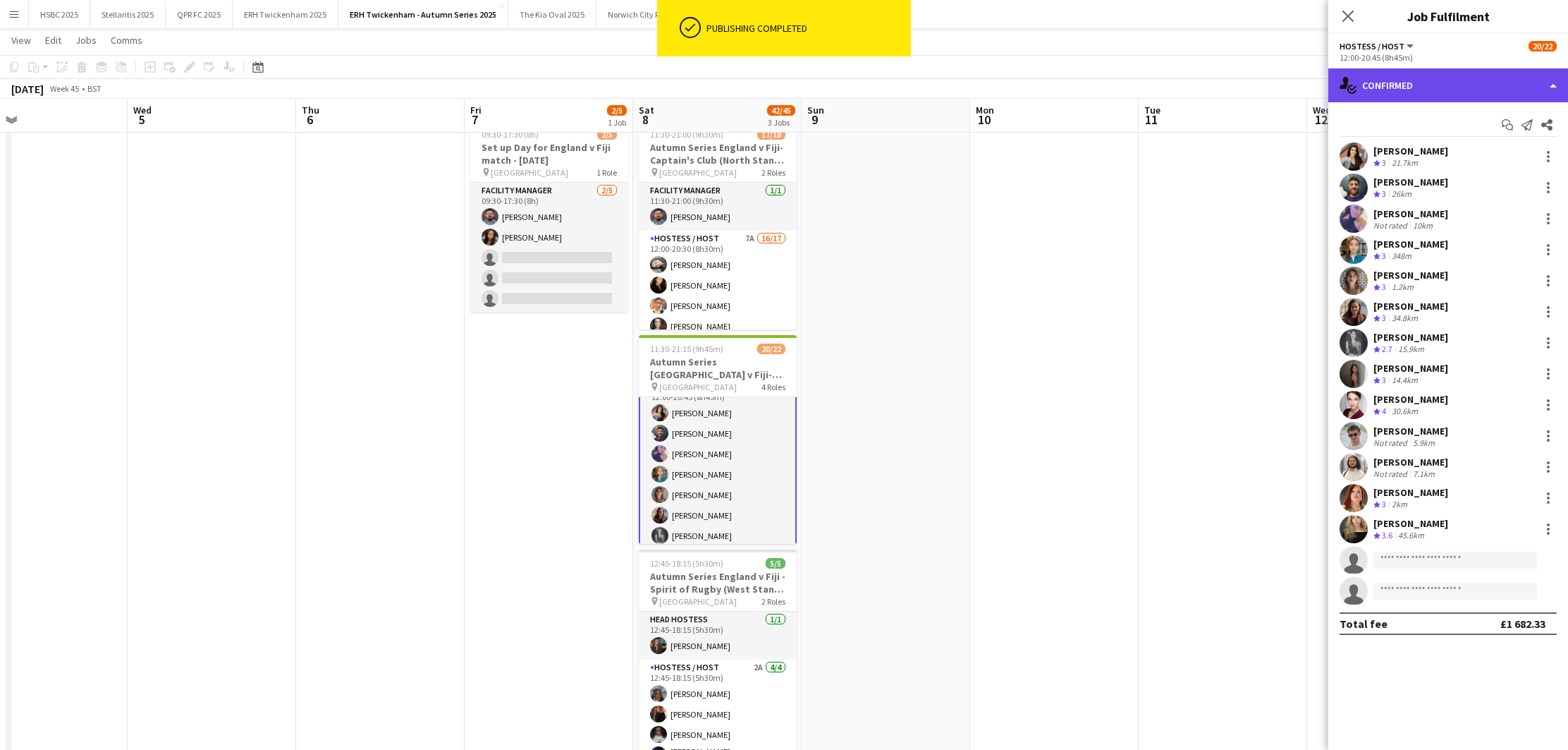
click at [1479, 83] on div "single-neutral-actions-check-2 Confirmed" at bounding box center [1448, 85] width 240 height 34
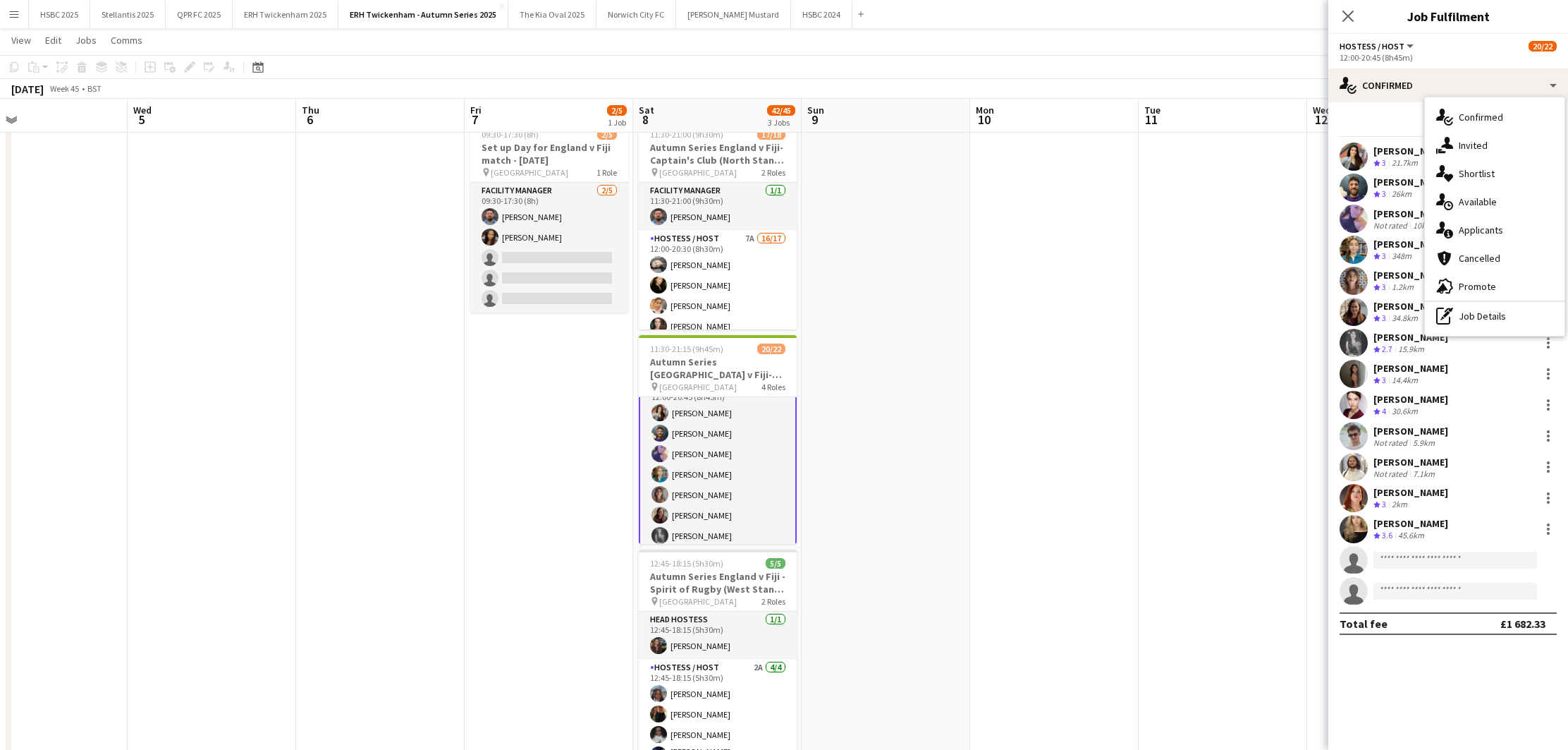
click at [1498, 231] on span "Applicants" at bounding box center [1481, 229] width 44 height 13
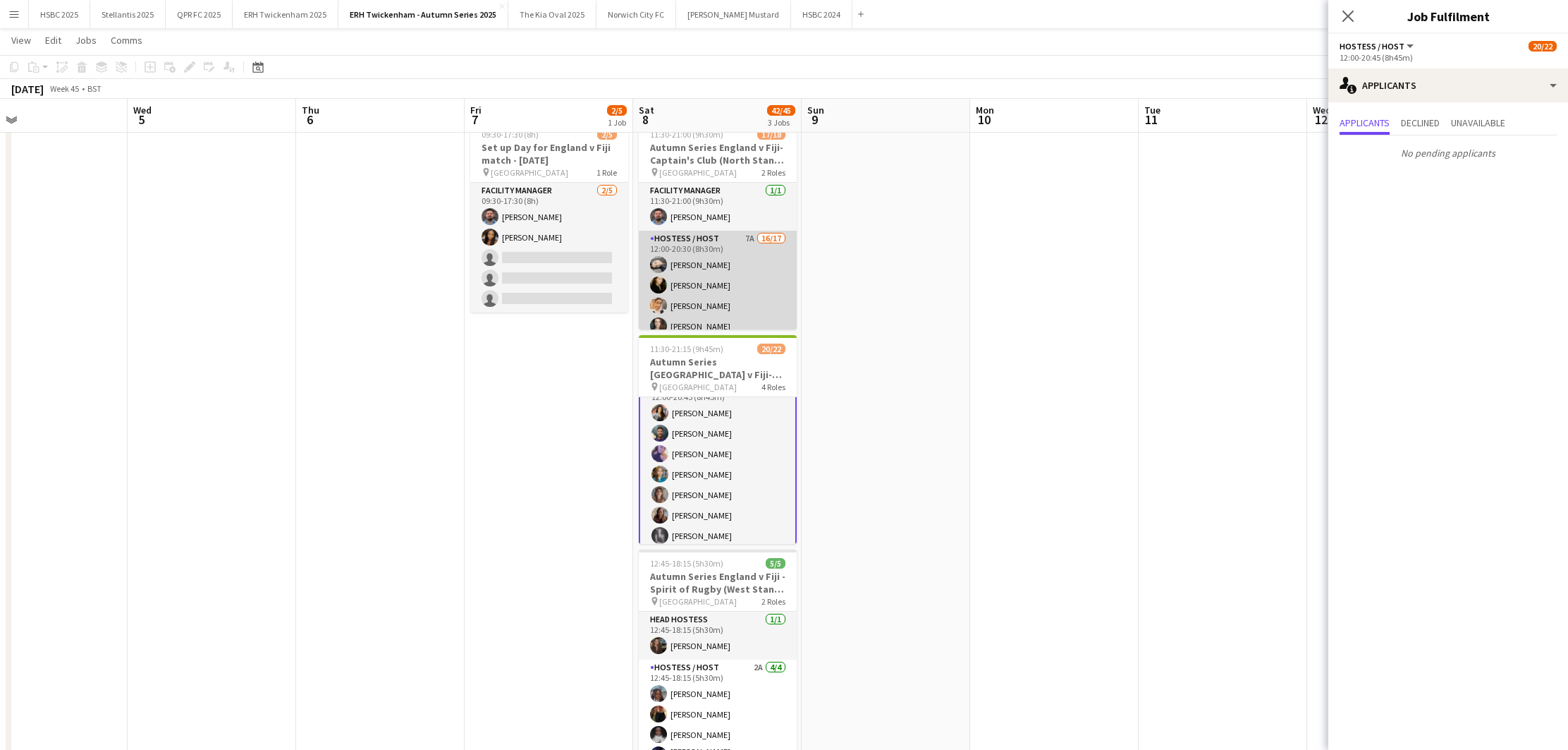
click at [730, 297] on app-card-role "Hostess / Host 7A 16/17 12:00-20:30 (8h30m) [PERSON_NAME] [PERSON_NAME] [PERSON…" at bounding box center [717, 419] width 158 height 375
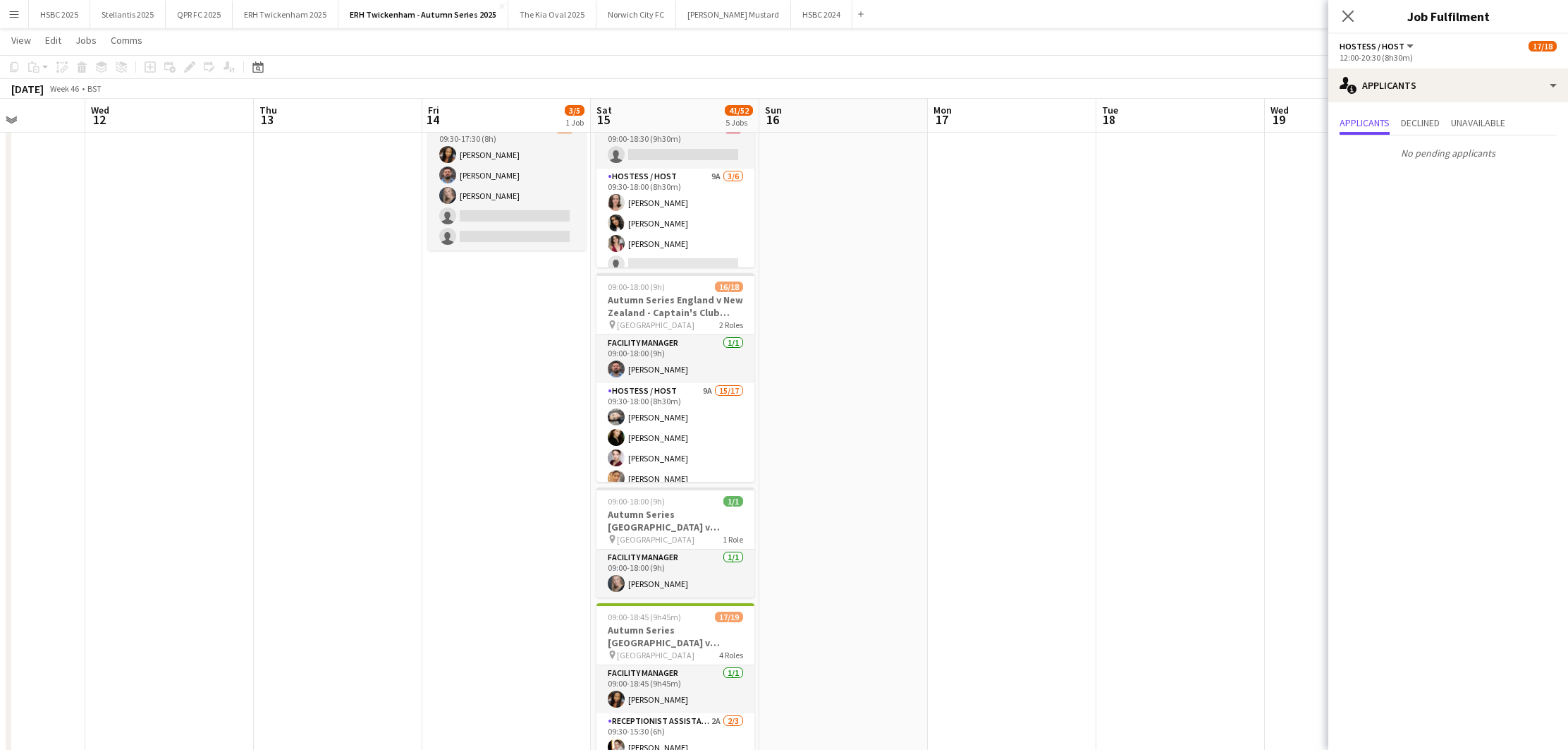
scroll to position [109, 0]
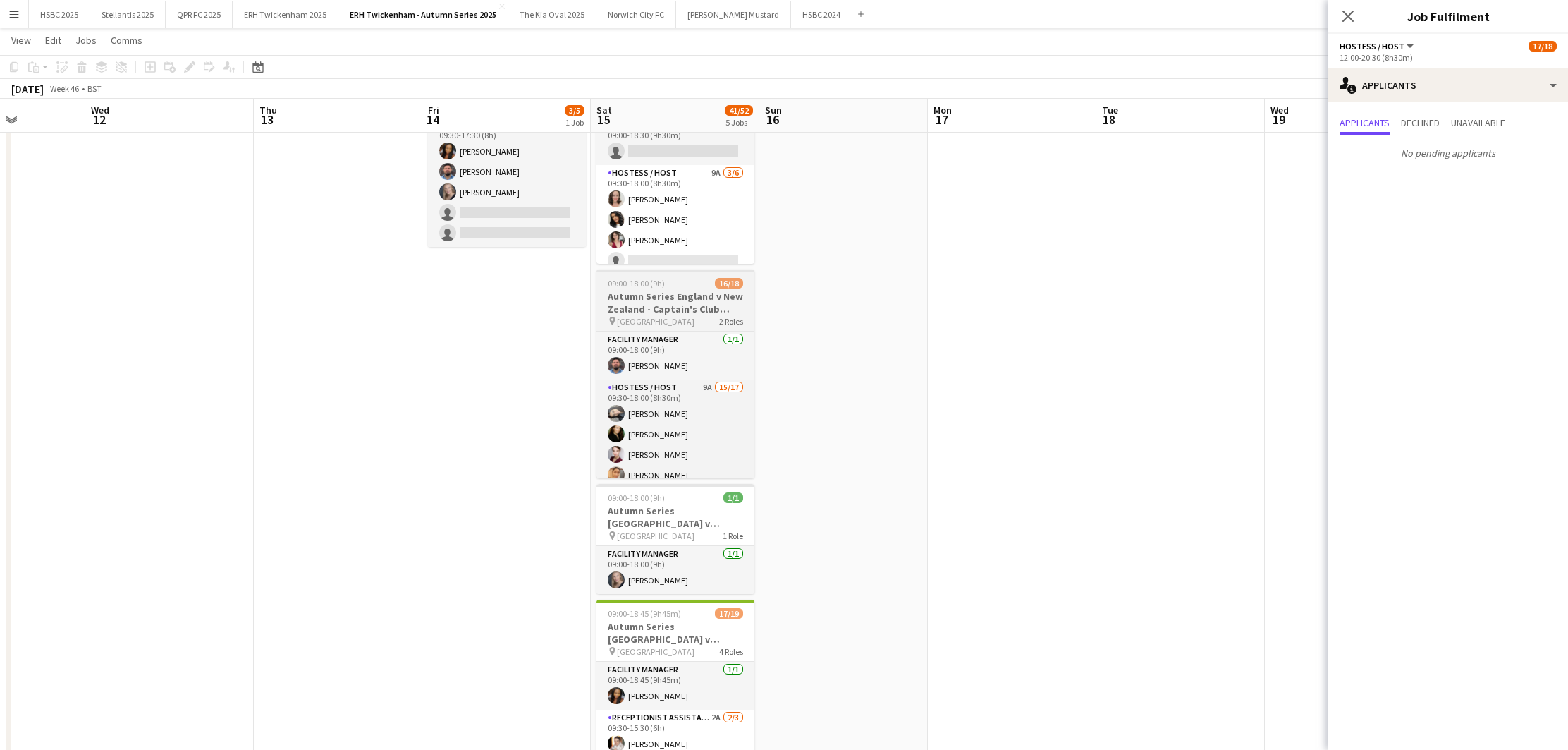
click at [667, 283] on div "09:00-18:00 (9h) 16/18" at bounding box center [675, 283] width 158 height 10
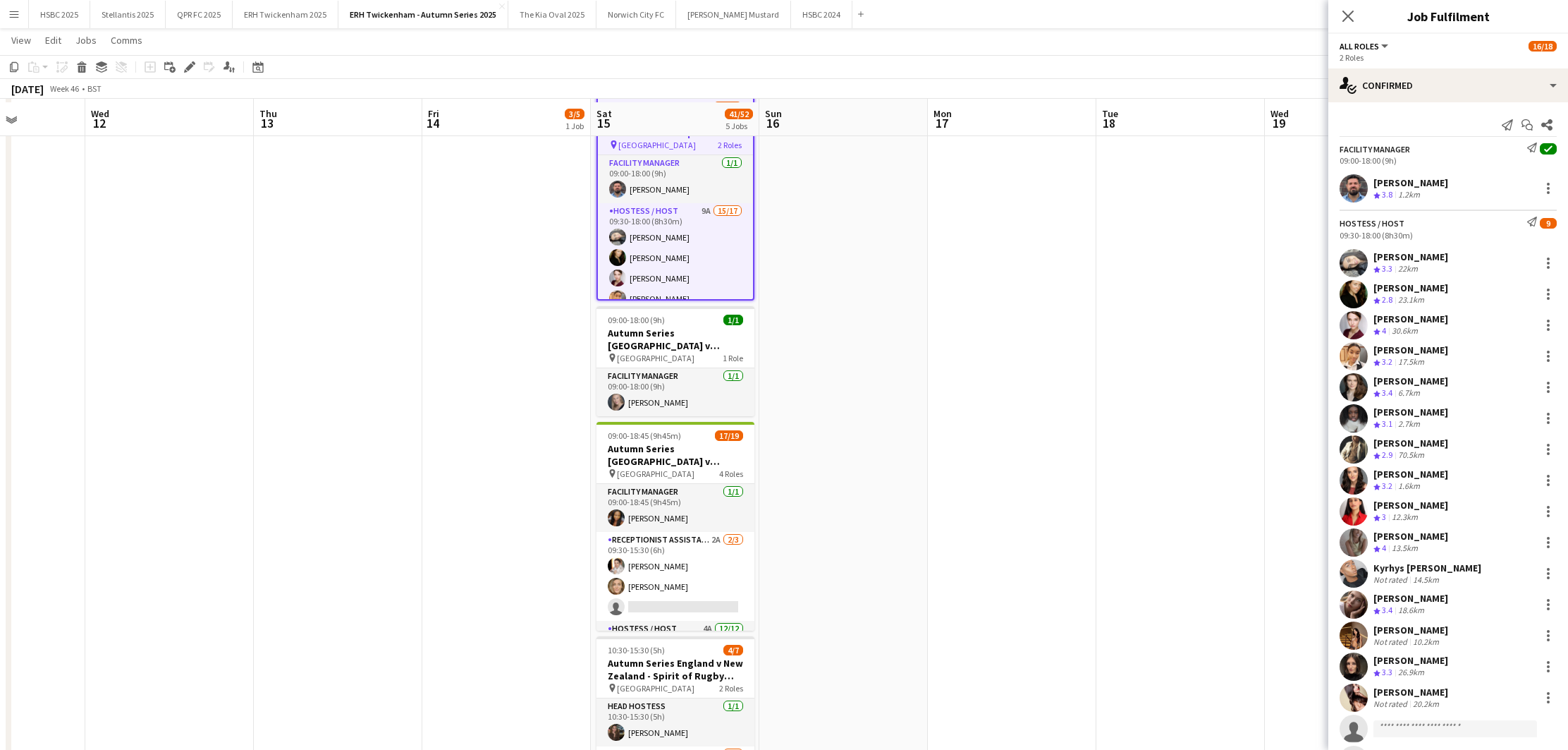
scroll to position [290, 0]
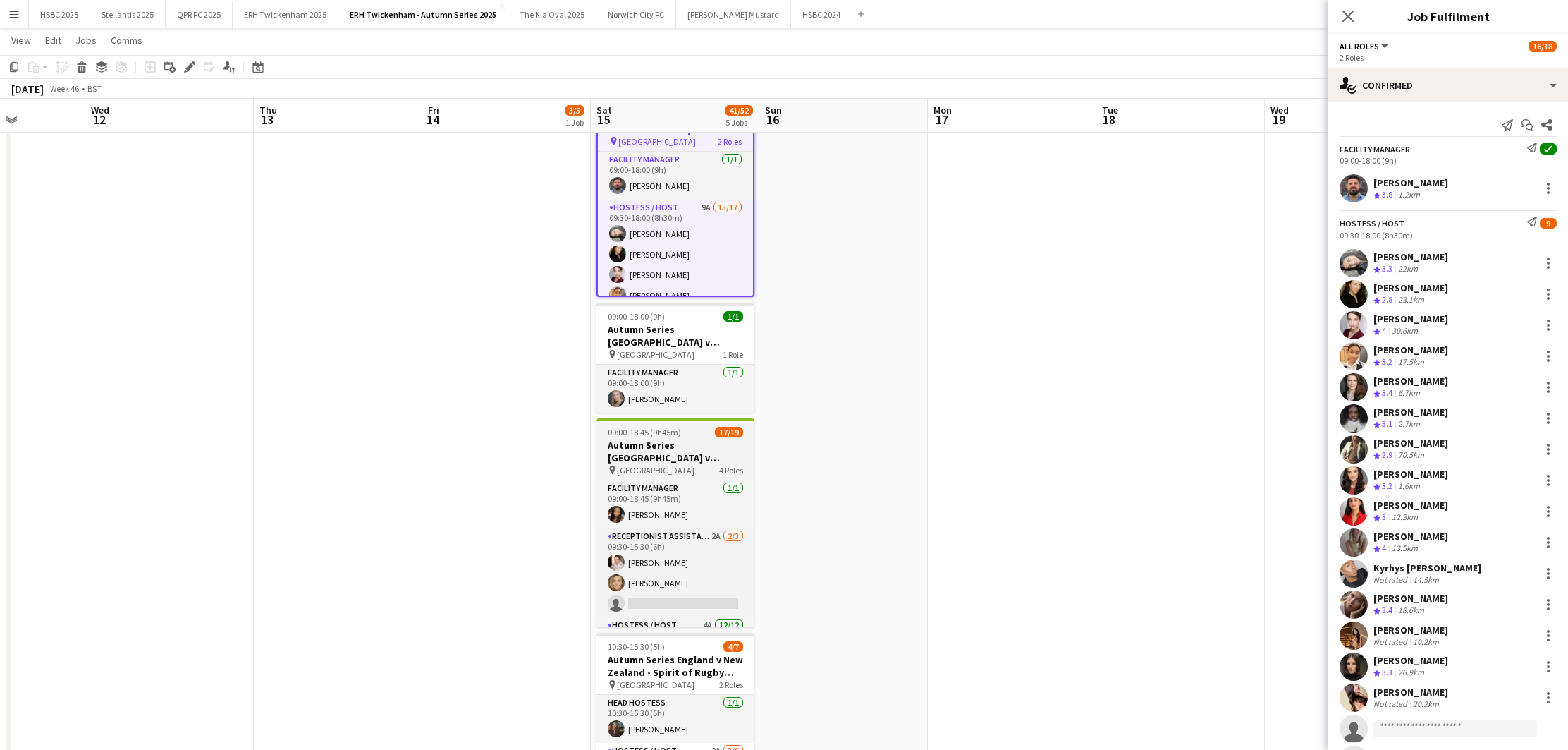
click at [678, 453] on h3 "Autumn Series [GEOGRAPHIC_DATA] v [GEOGRAPHIC_DATA]- Gate 1 ([GEOGRAPHIC_DATA])…" at bounding box center [675, 451] width 158 height 25
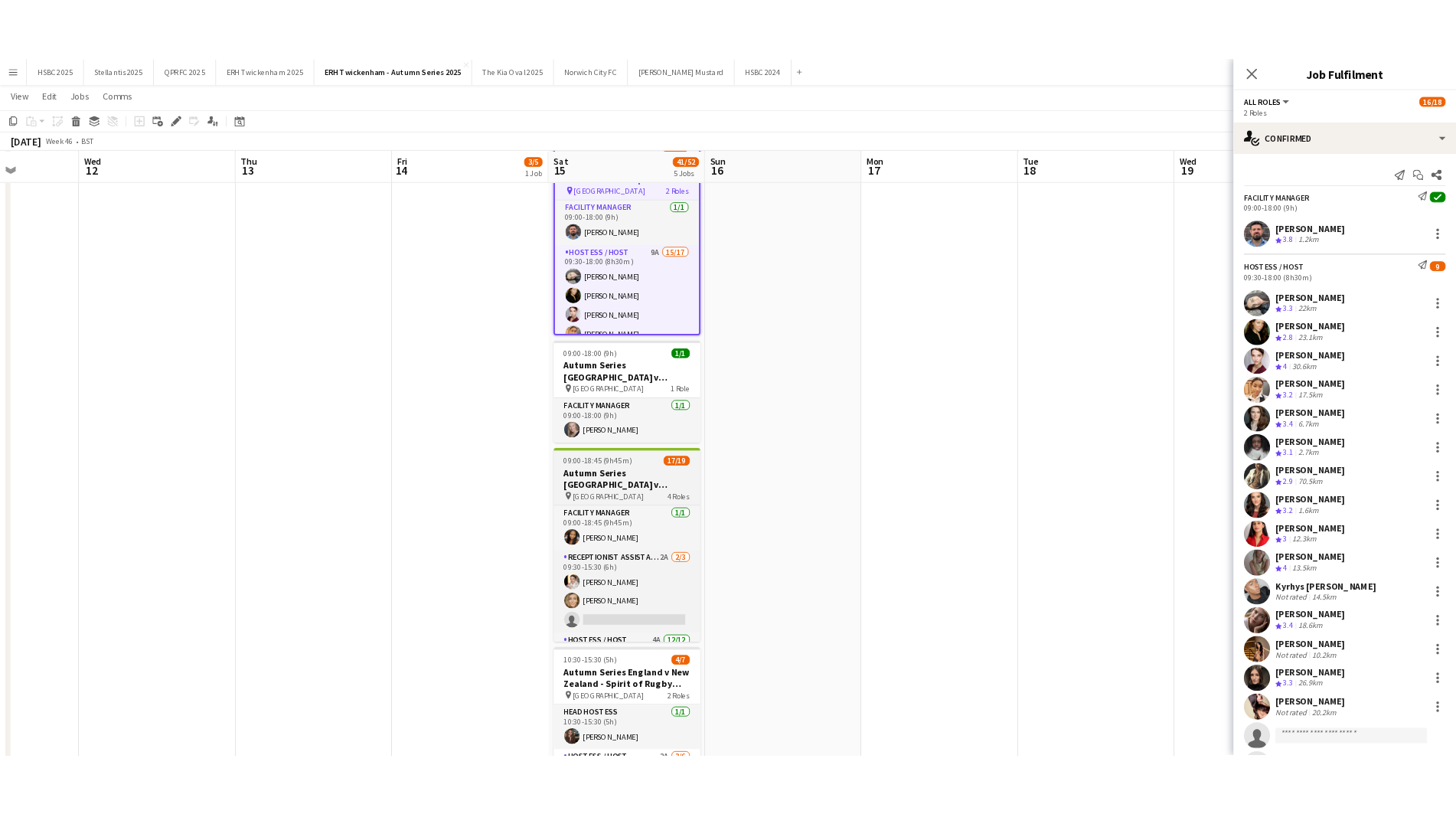
scroll to position [0, 455]
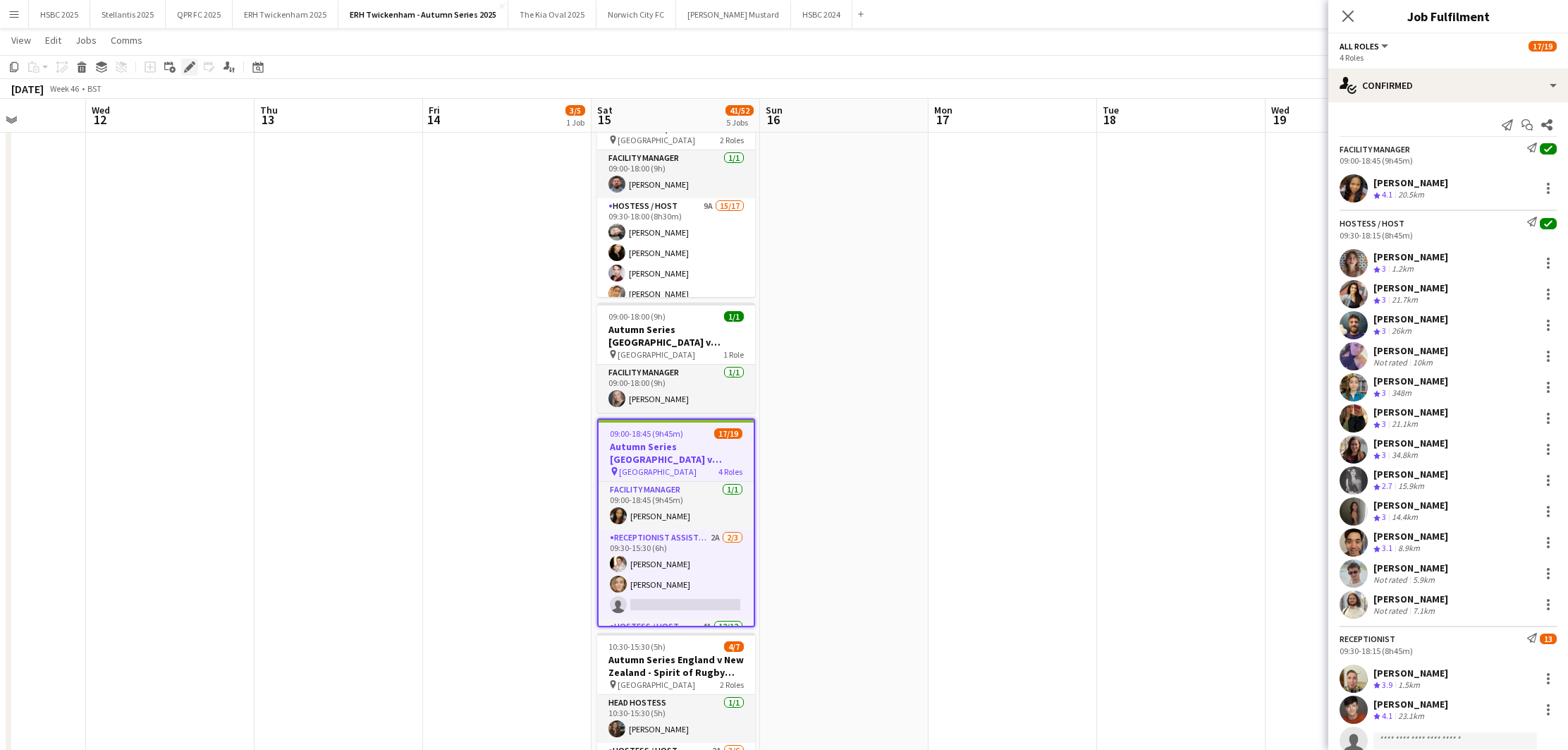
click at [193, 65] on icon at bounding box center [193, 63] width 3 height 3
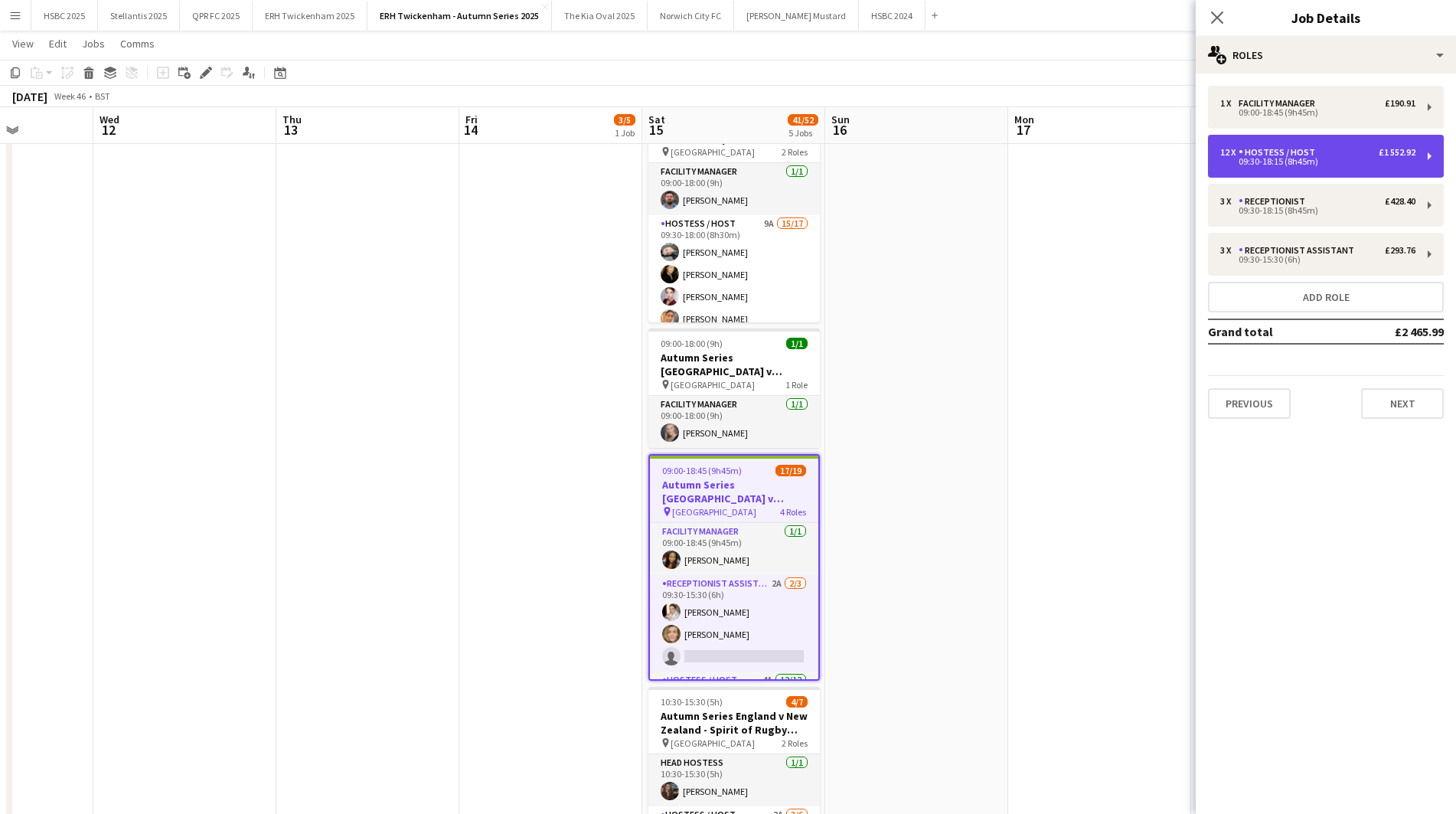
click at [1346, 150] on div "12 x Hostess / Host £1 552.92" at bounding box center [1318, 151] width 195 height 10
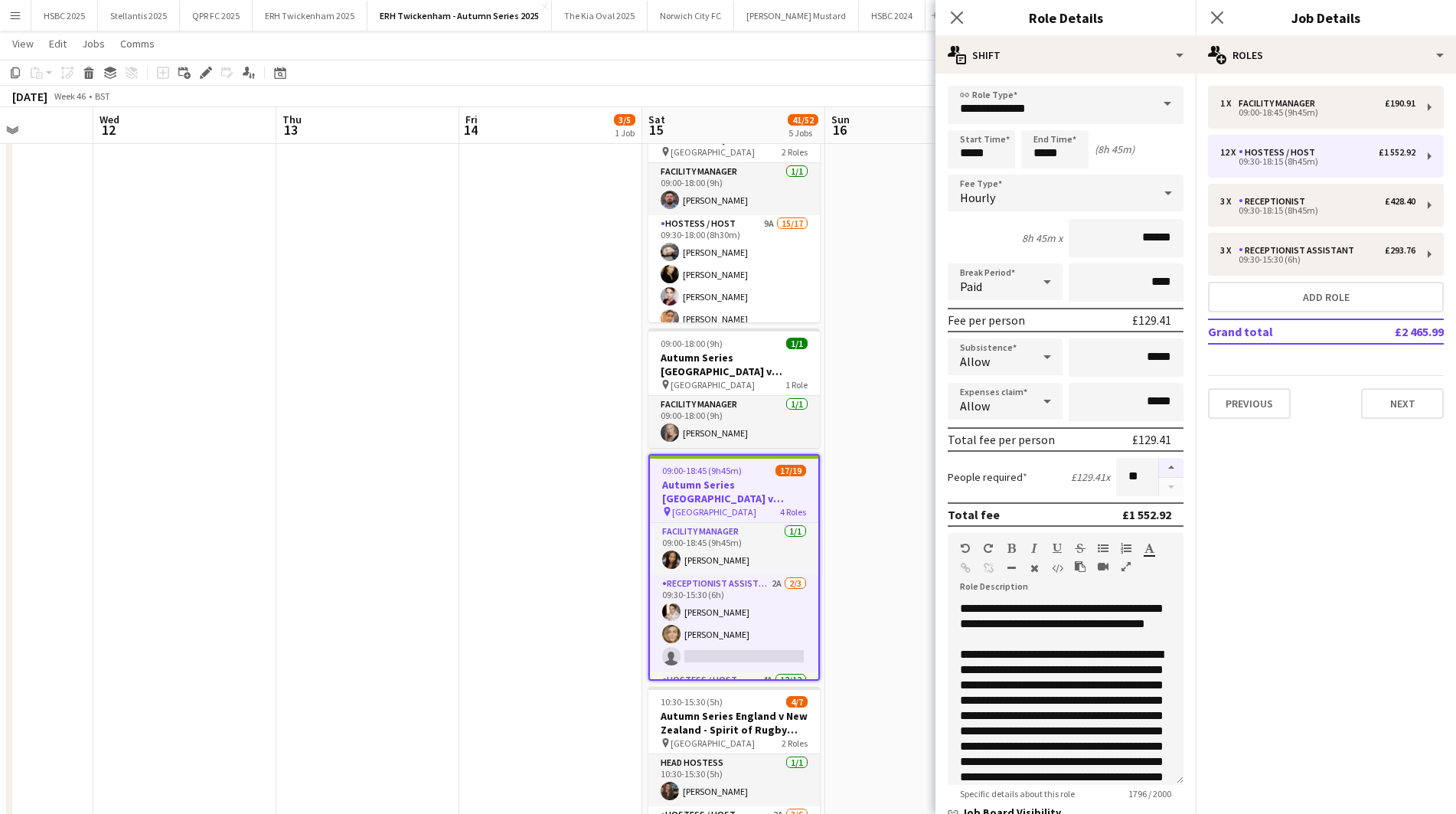
click at [1172, 467] on button "button" at bounding box center [1171, 468] width 25 height 20
click at [1172, 466] on button "button" at bounding box center [1171, 468] width 25 height 20
click at [1172, 467] on button "button" at bounding box center [1171, 468] width 25 height 20
type input "**"
click at [753, 503] on h3 "Autumn Series [GEOGRAPHIC_DATA] v [GEOGRAPHIC_DATA]- Gate 1 ([GEOGRAPHIC_DATA])…" at bounding box center [734, 491] width 168 height 27
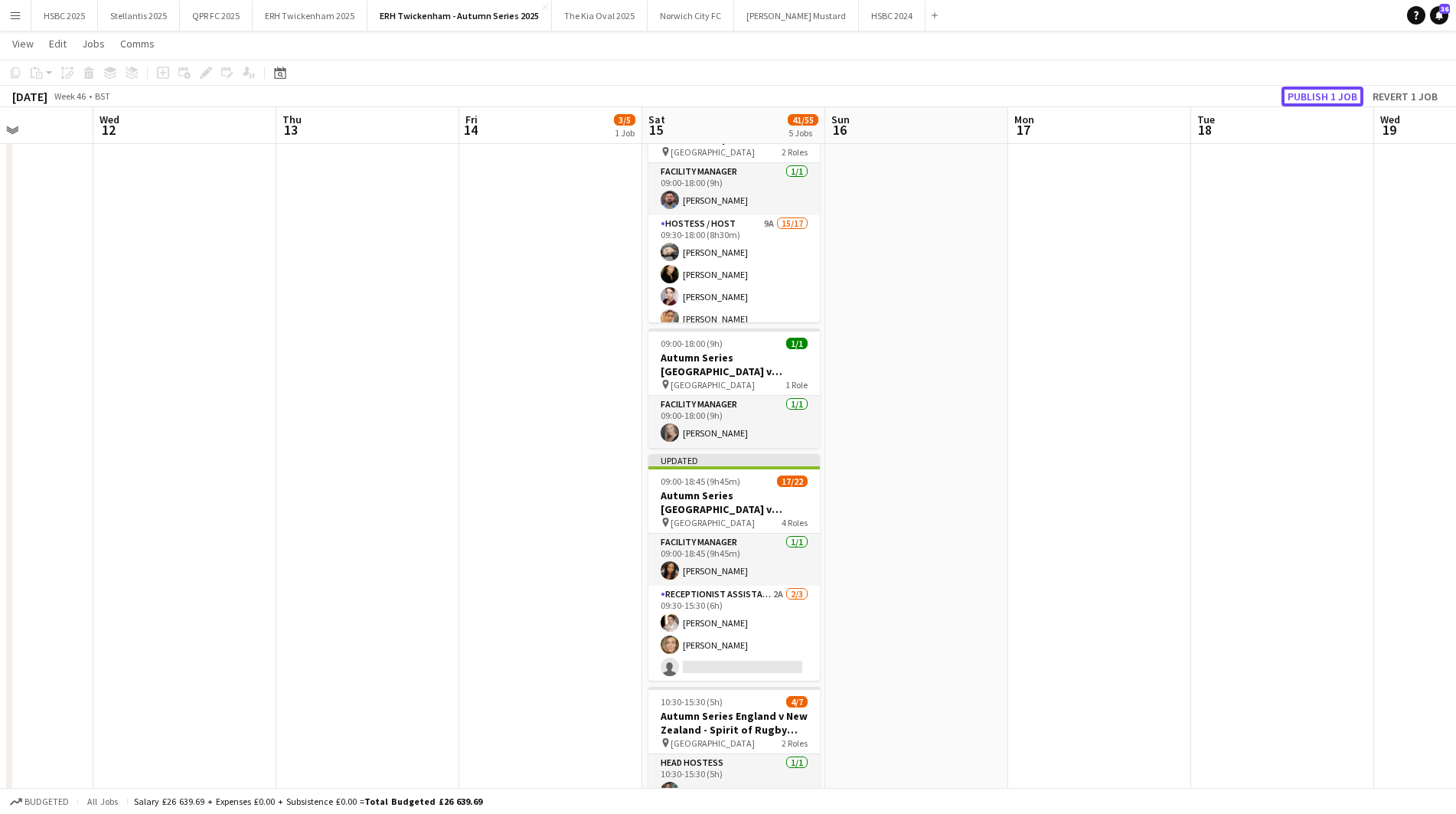
click at [1314, 88] on button "Publish 1 job" at bounding box center [1322, 96] width 82 height 20
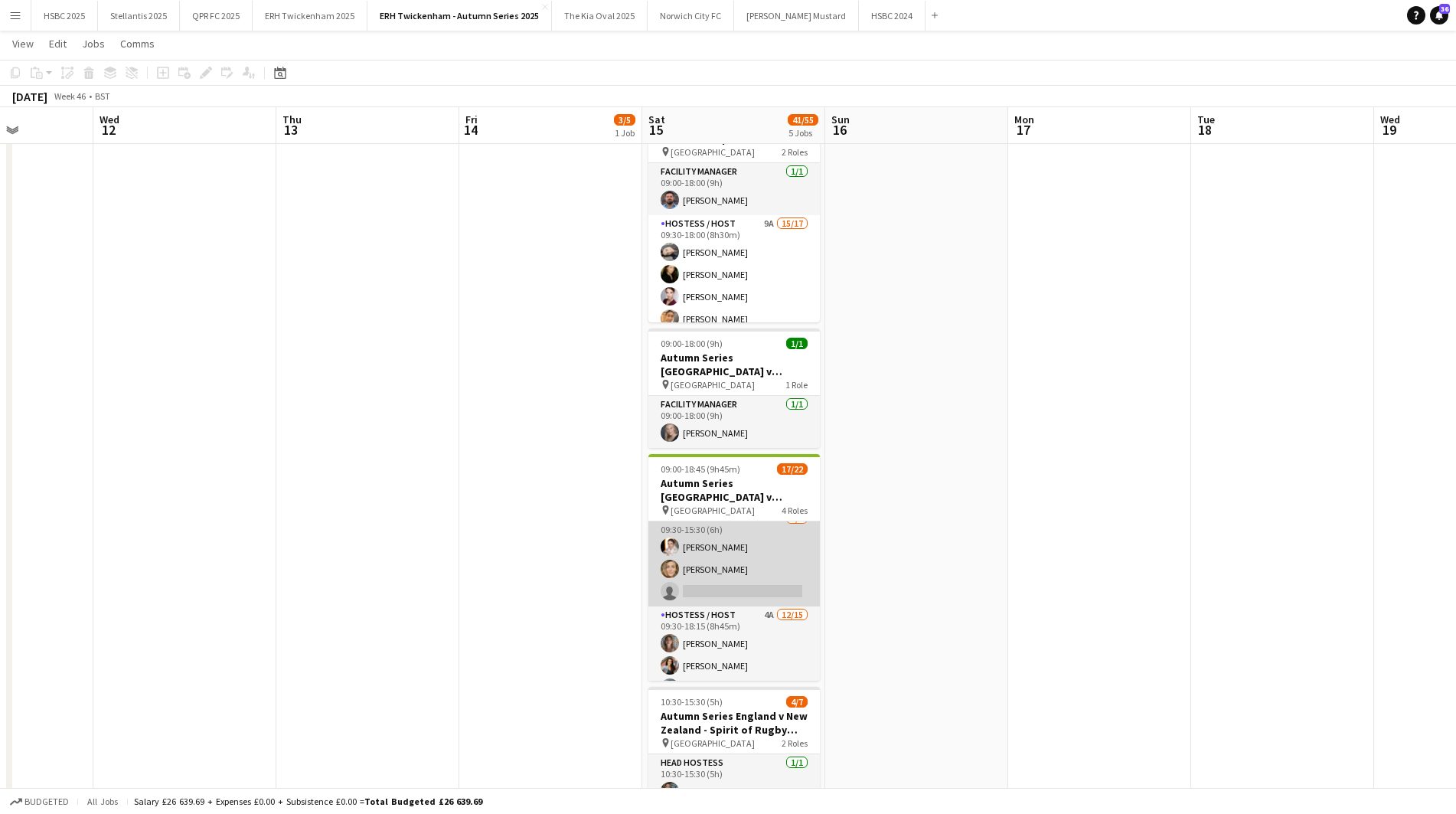
scroll to position [0, 0]
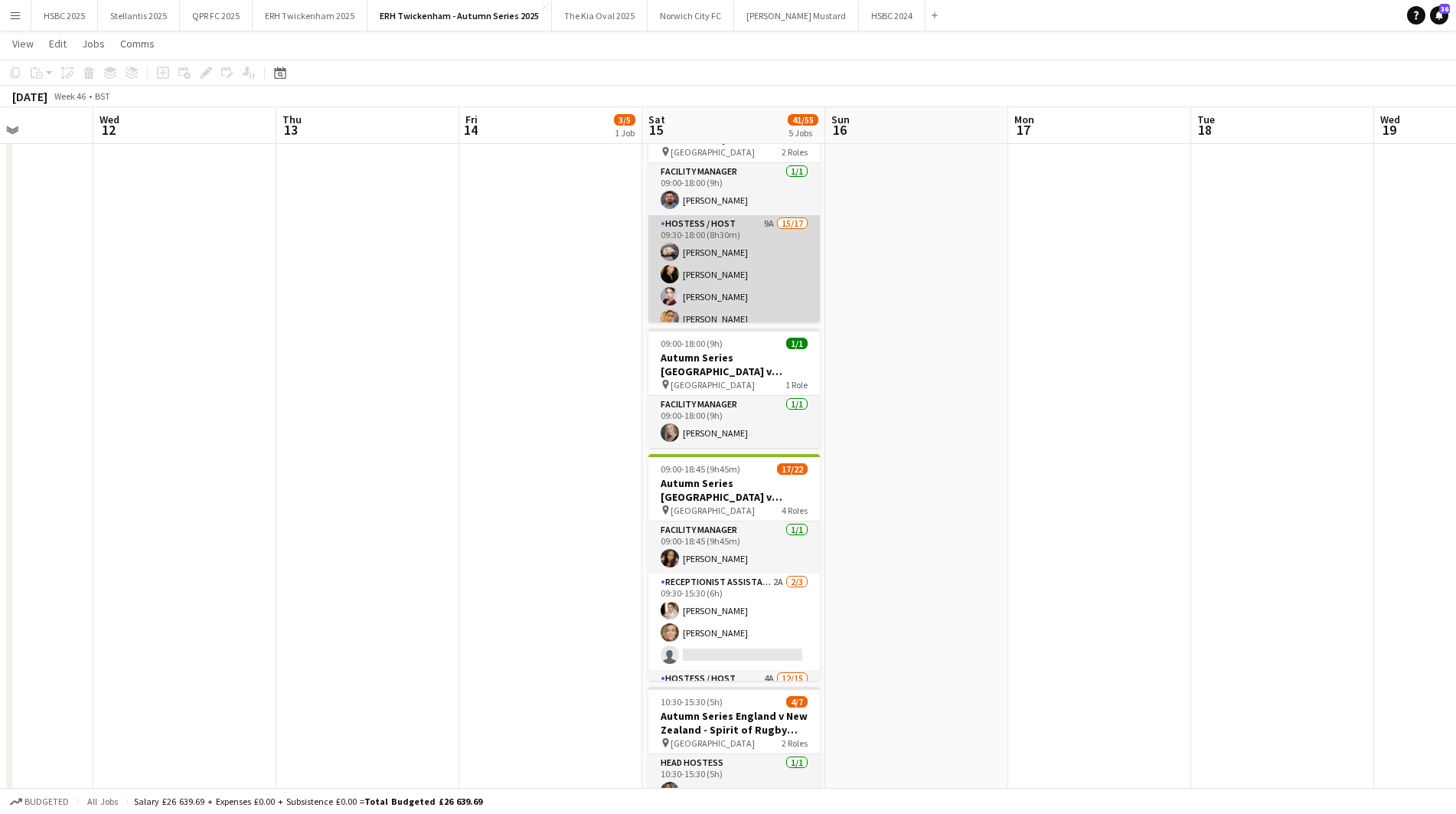
click at [752, 232] on app-card-role "Hostess / Host 9A 15/17 09:30-18:00 (8h30m) [PERSON_NAME] [PERSON_NAME] [PERSON…" at bounding box center [733, 418] width 171 height 407
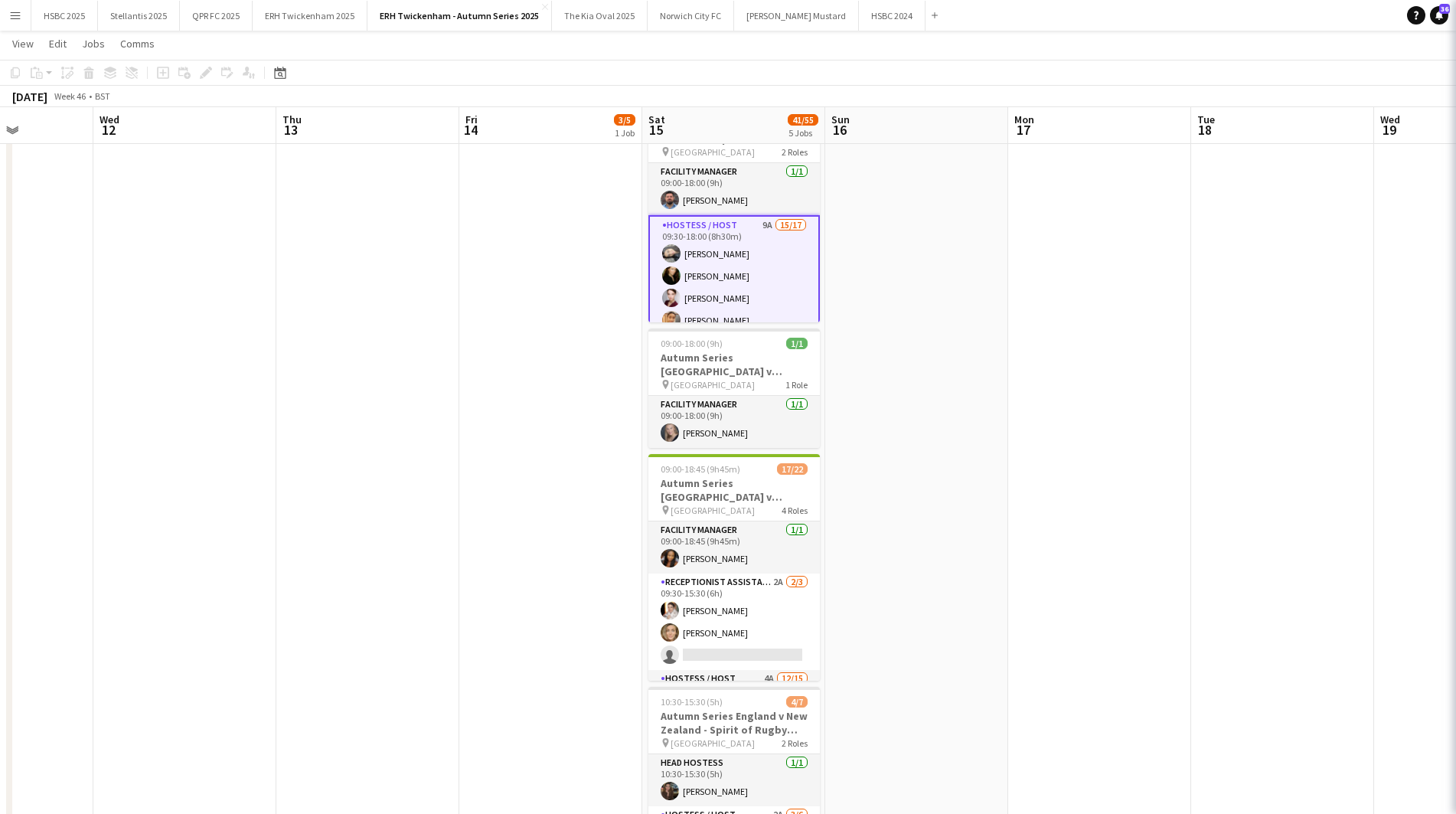
scroll to position [0, 455]
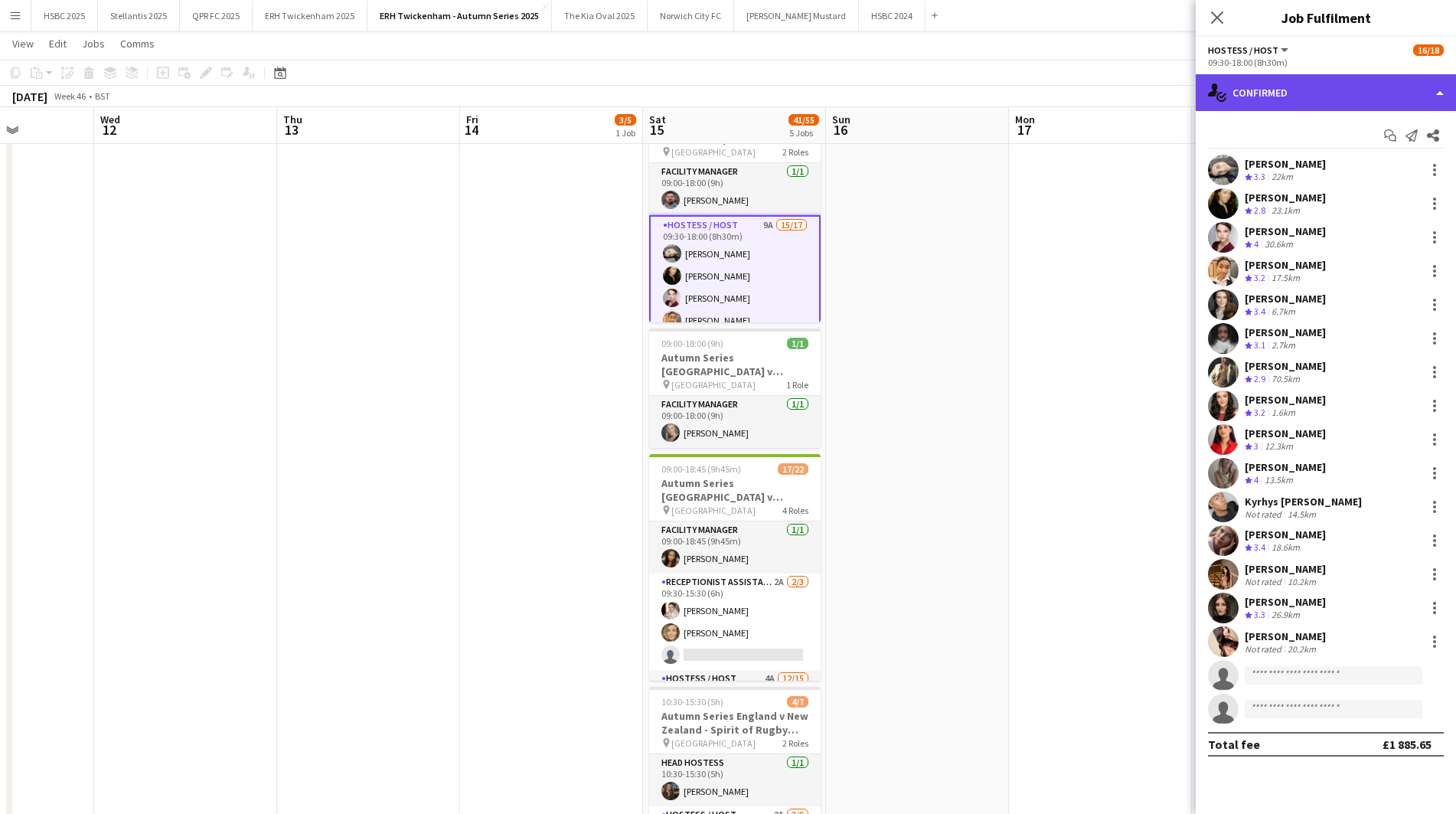
click at [1351, 95] on div "single-neutral-actions-check-2 Confirmed" at bounding box center [1325, 92] width 260 height 37
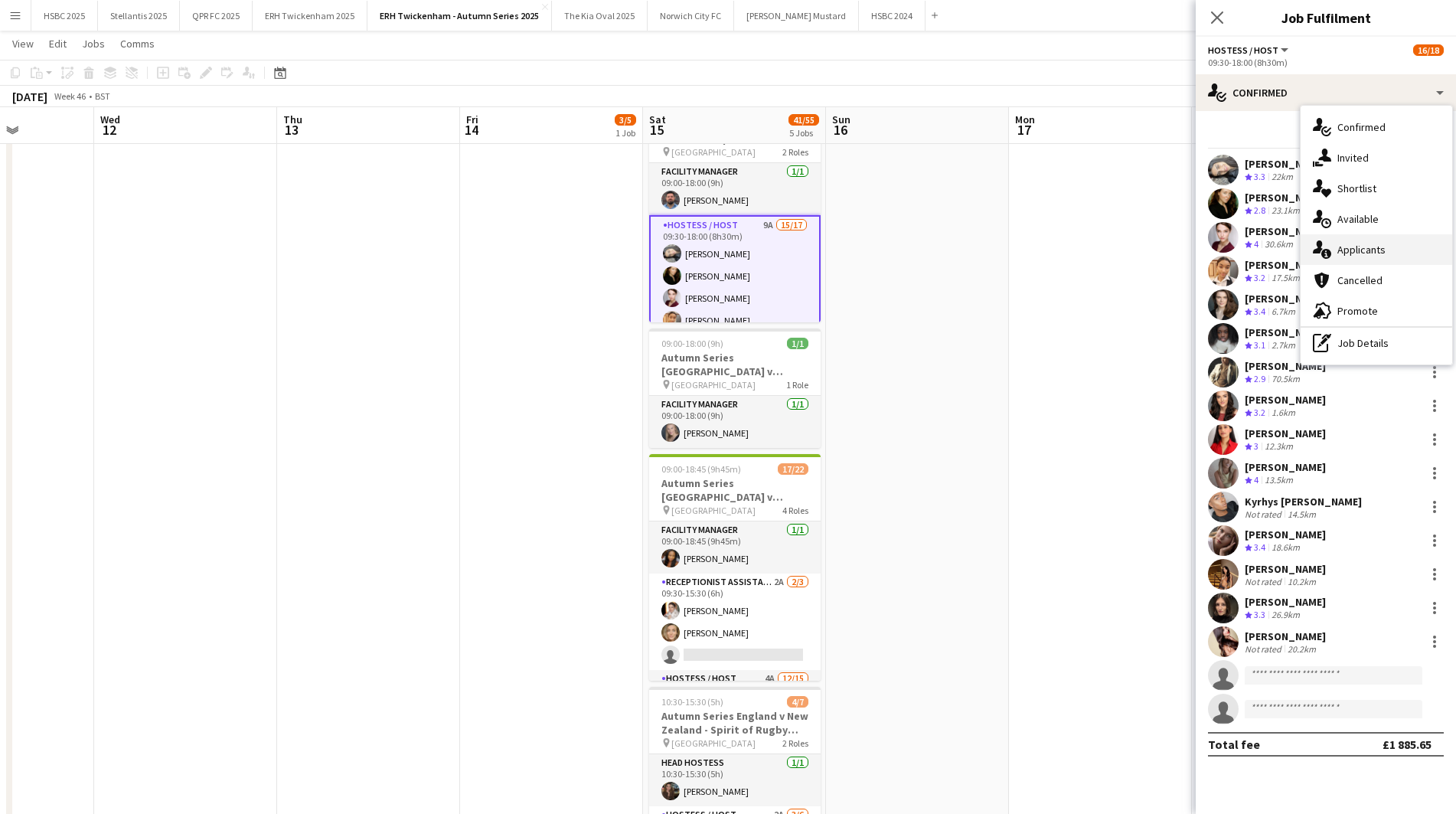
click at [1430, 248] on div "single-neutral-actions-information Applicants" at bounding box center [1377, 250] width 151 height 30
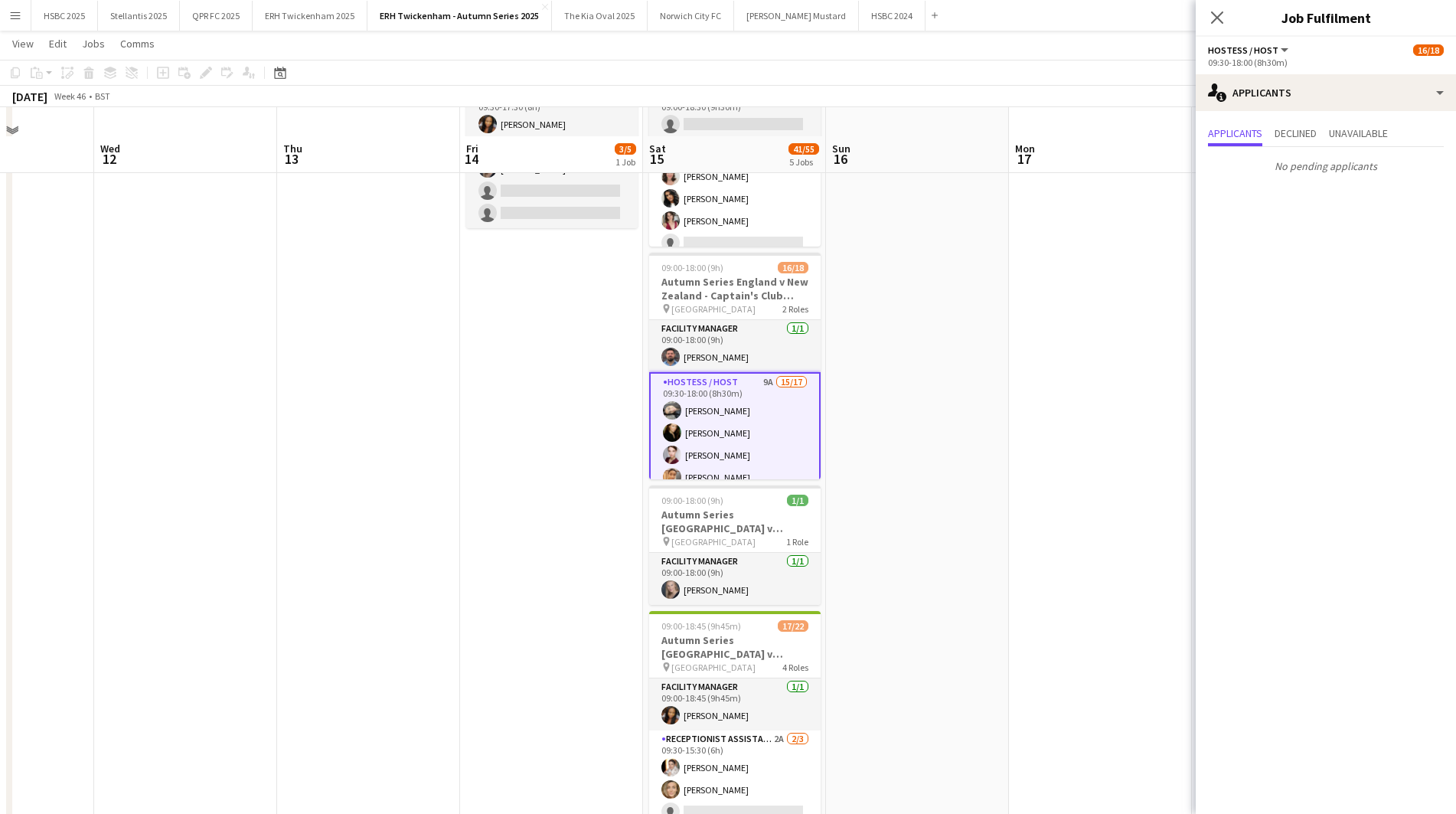
scroll to position [109, 0]
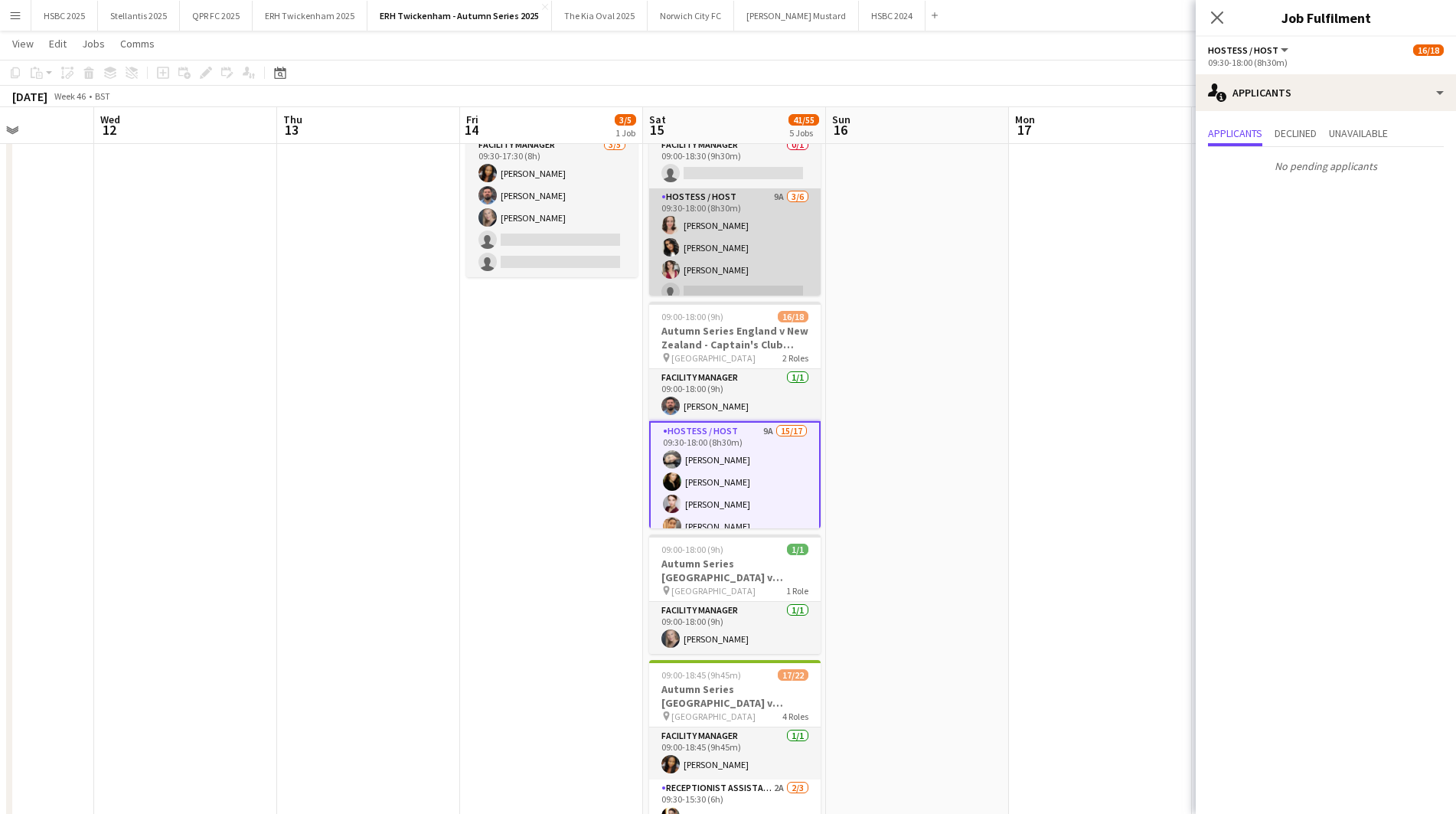
click at [724, 267] on app-card-role "Hostess / Host 9A [DATE] 09:30-18:00 (8h30m) [PERSON_NAME] [PERSON_NAME] [PERSO…" at bounding box center [734, 270] width 171 height 163
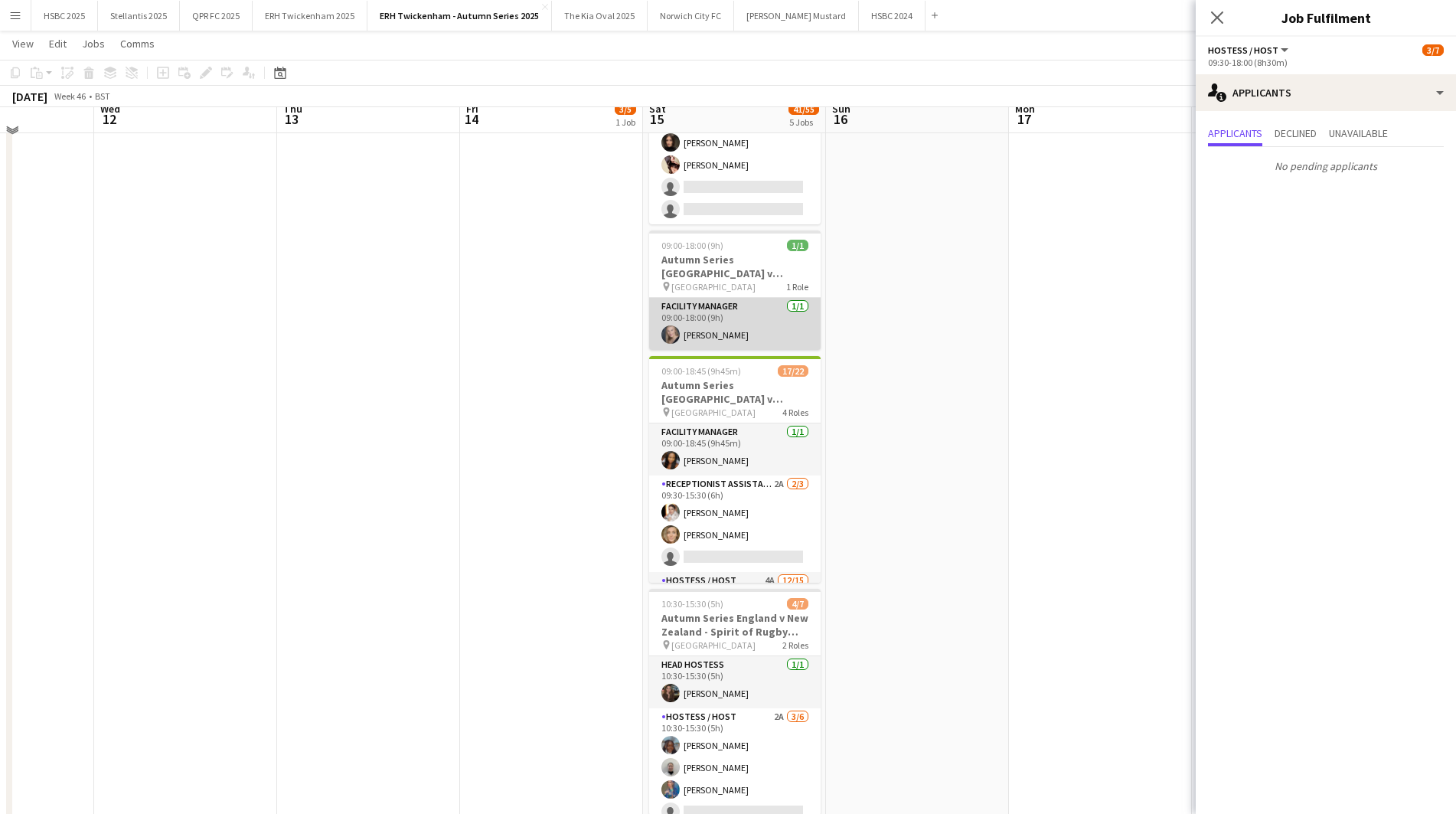
scroll to position [420, 0]
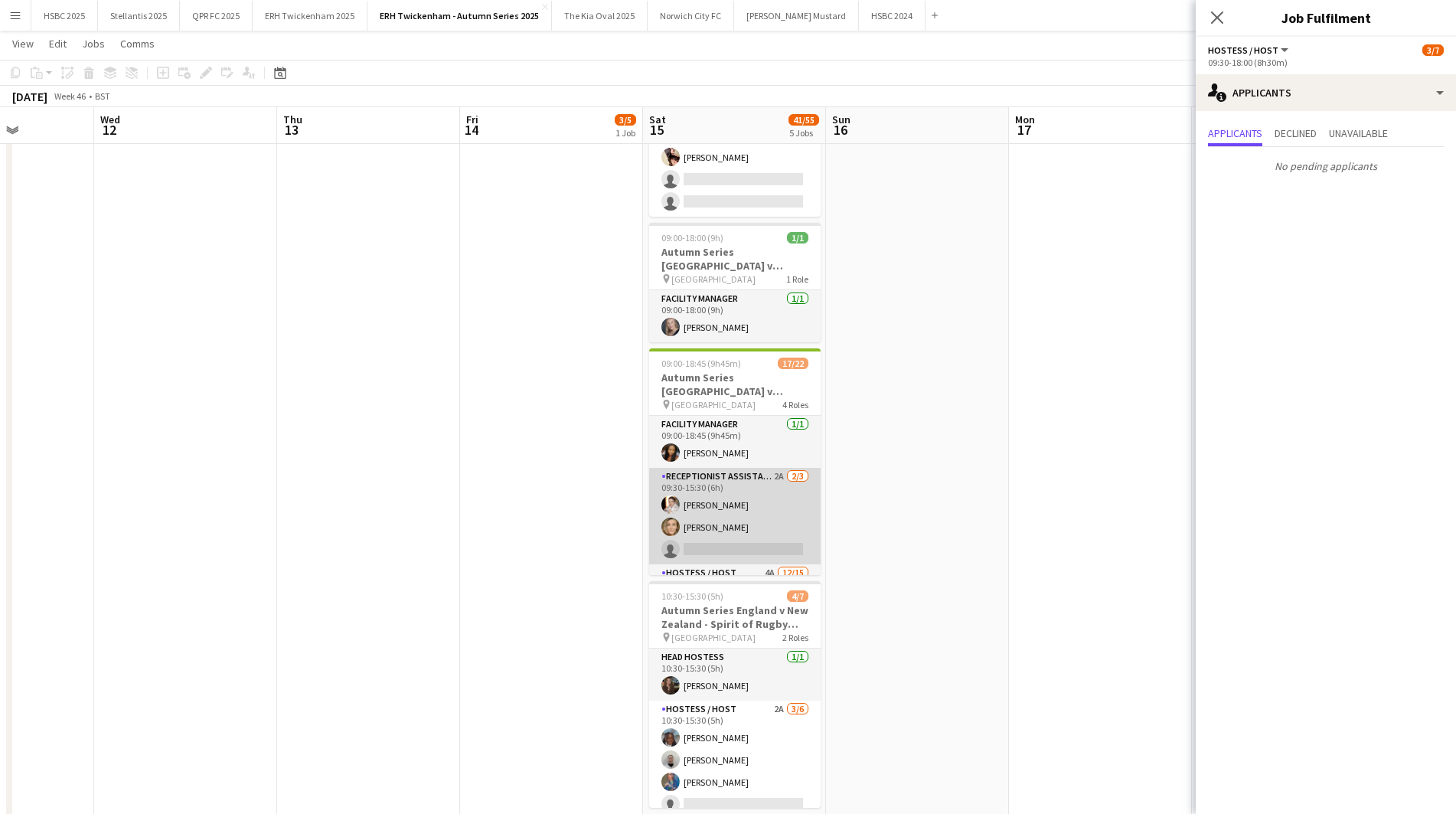
click at [777, 523] on app-card-role "Receptionist Assistant 2A [DATE] 09:30-15:30 (6h) [PERSON_NAME] [PERSON_NAME] s…" at bounding box center [734, 516] width 171 height 97
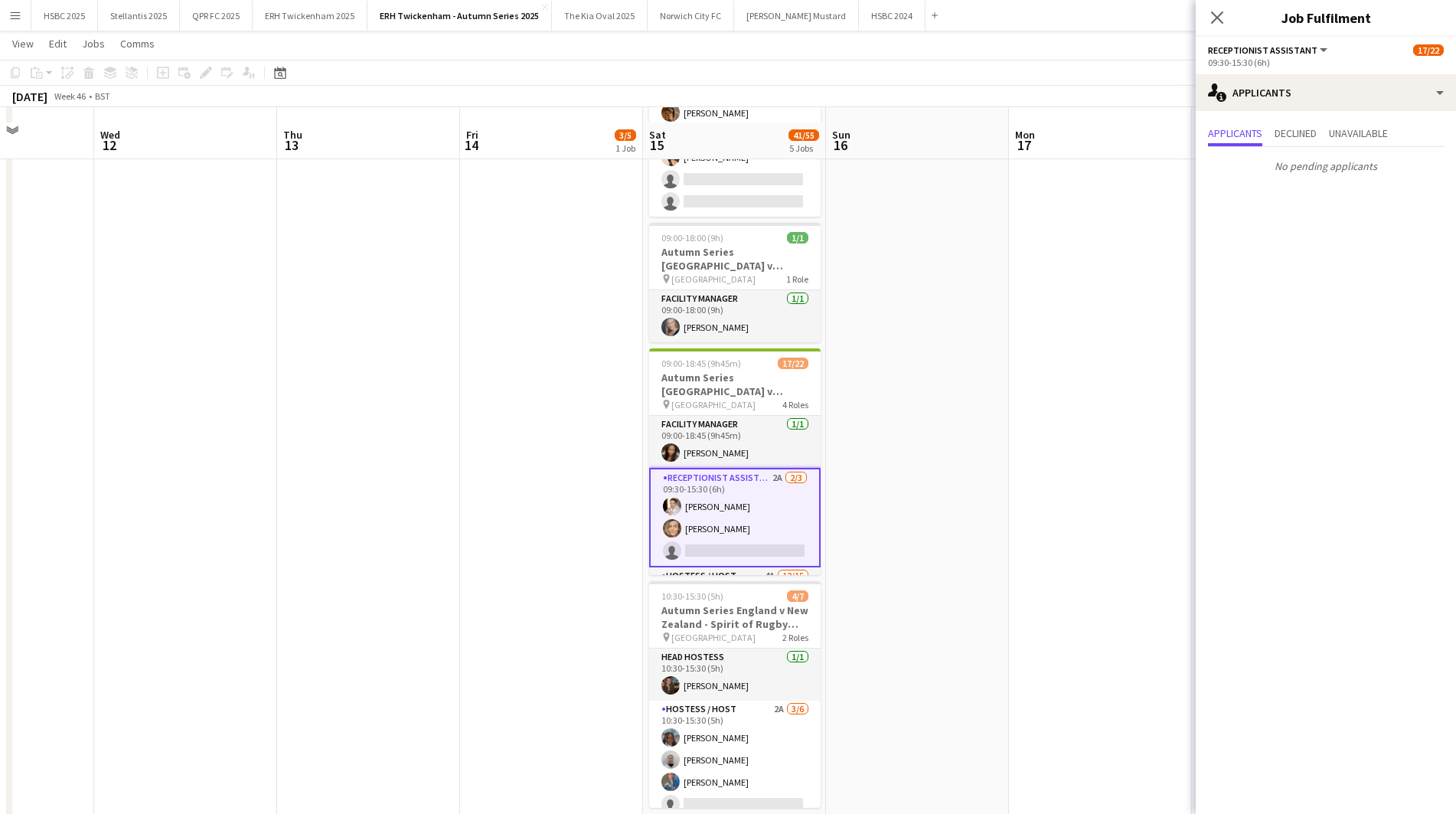
scroll to position [471, 0]
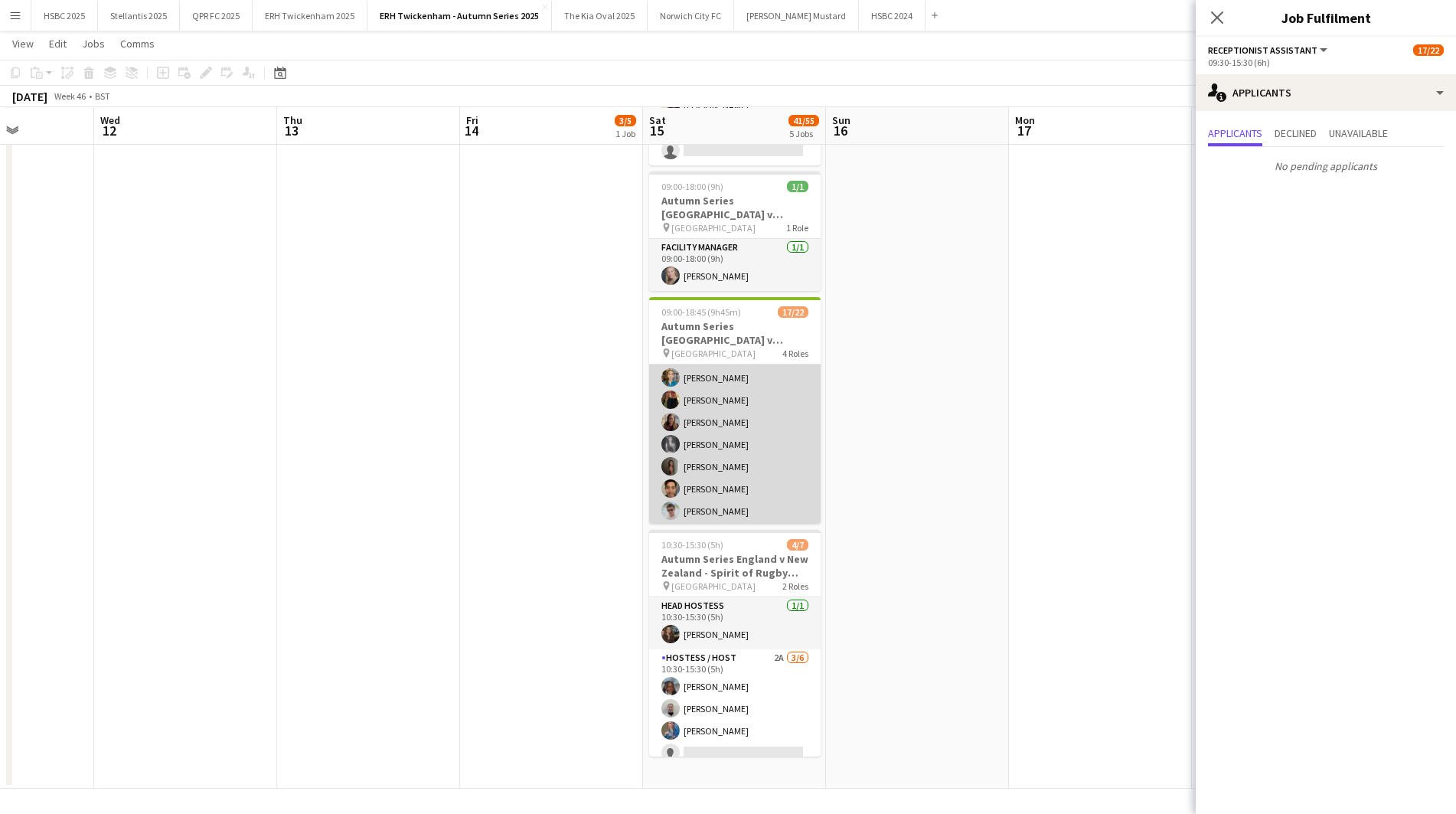
click at [730, 436] on app-card-role "Hostess / Host 4A [DATE] 09:30-18:15 (8h45m) [PERSON_NAME] [PERSON_NAME] [PERSO…" at bounding box center [734, 434] width 171 height 363
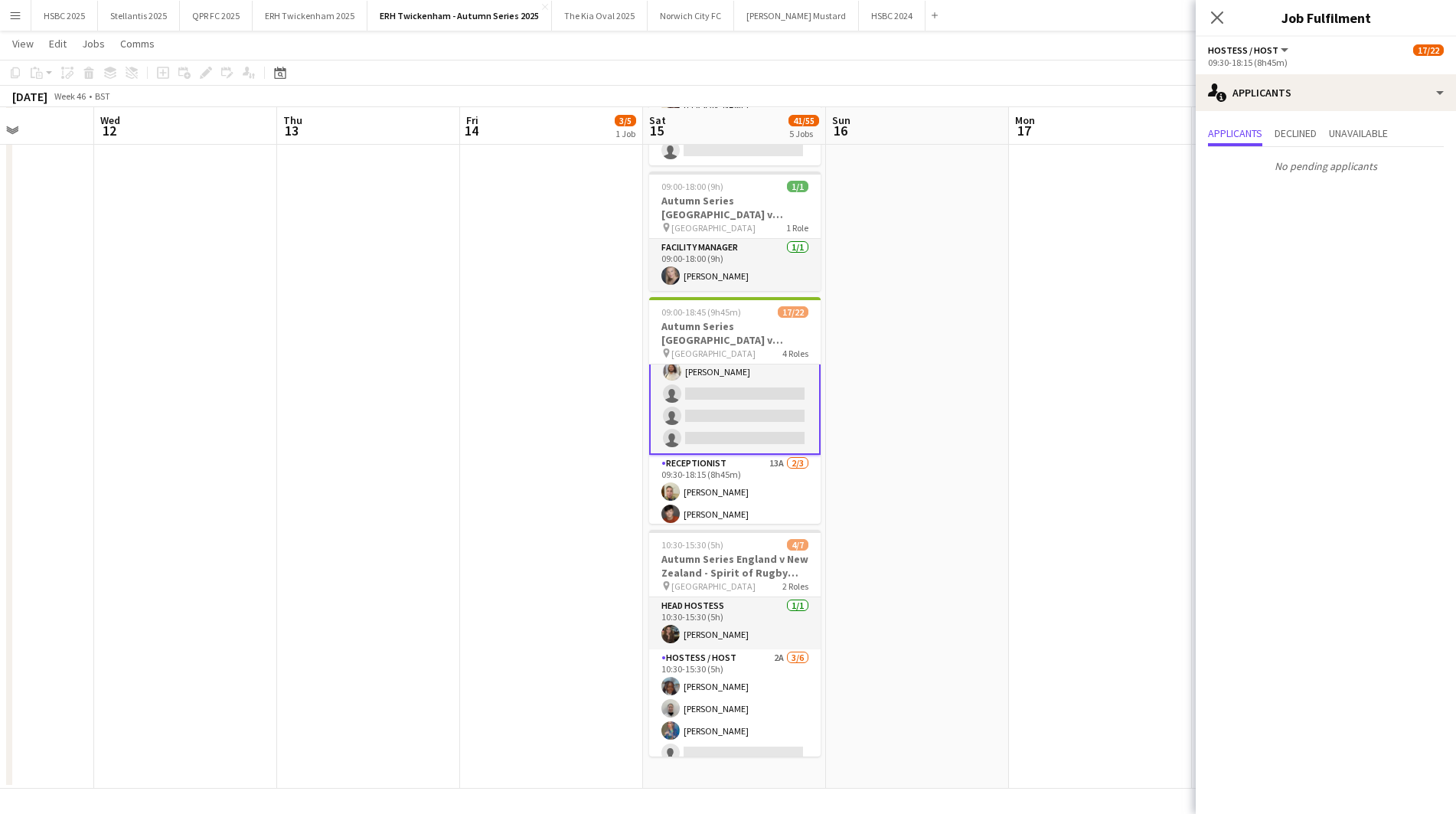
scroll to position [451, 0]
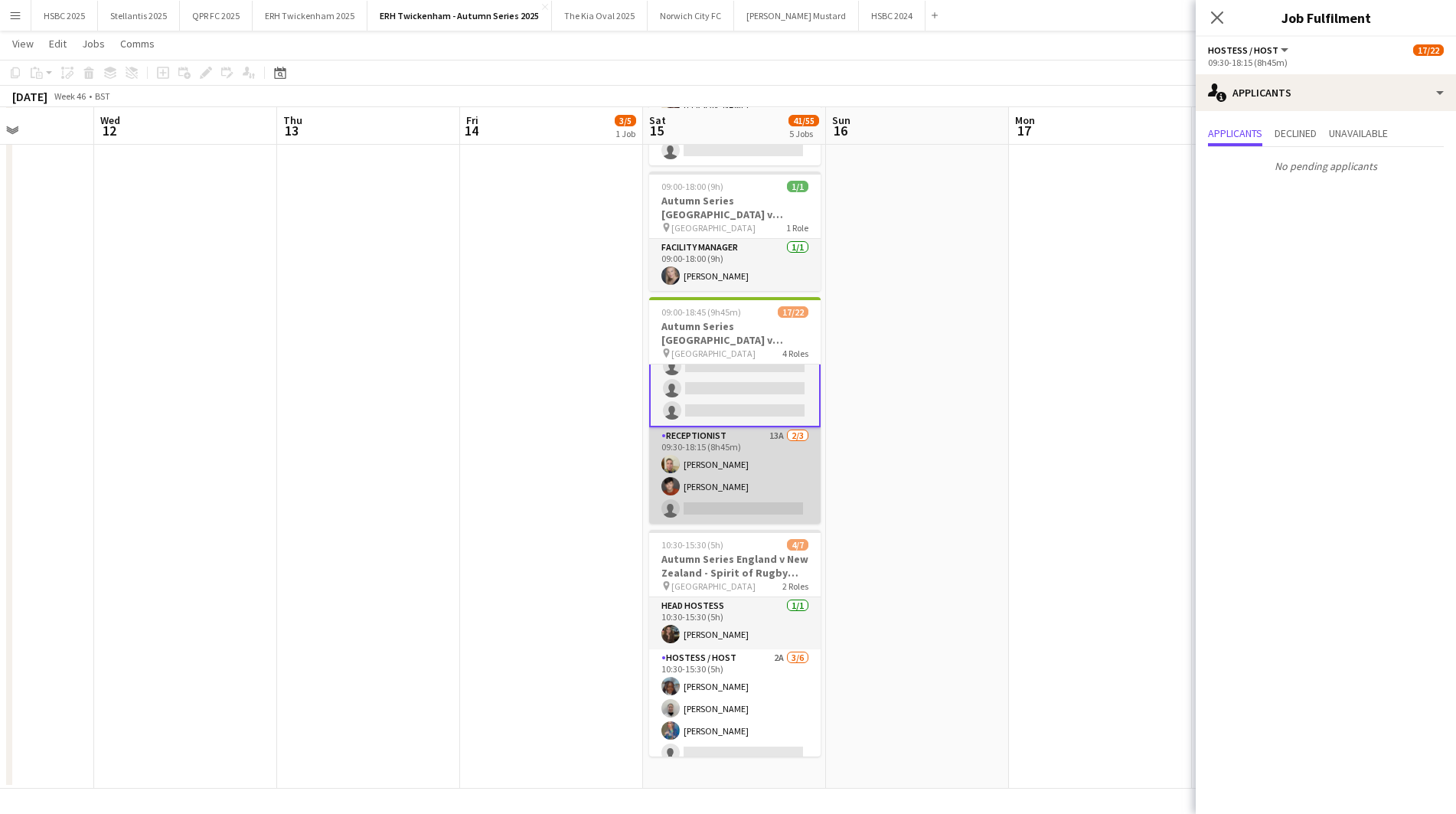
click at [742, 479] on app-card-role "Receptionist 13A [DATE] 09:30-18:15 (8h45m) [PERSON_NAME] [PERSON_NAME] single-…" at bounding box center [734, 475] width 171 height 97
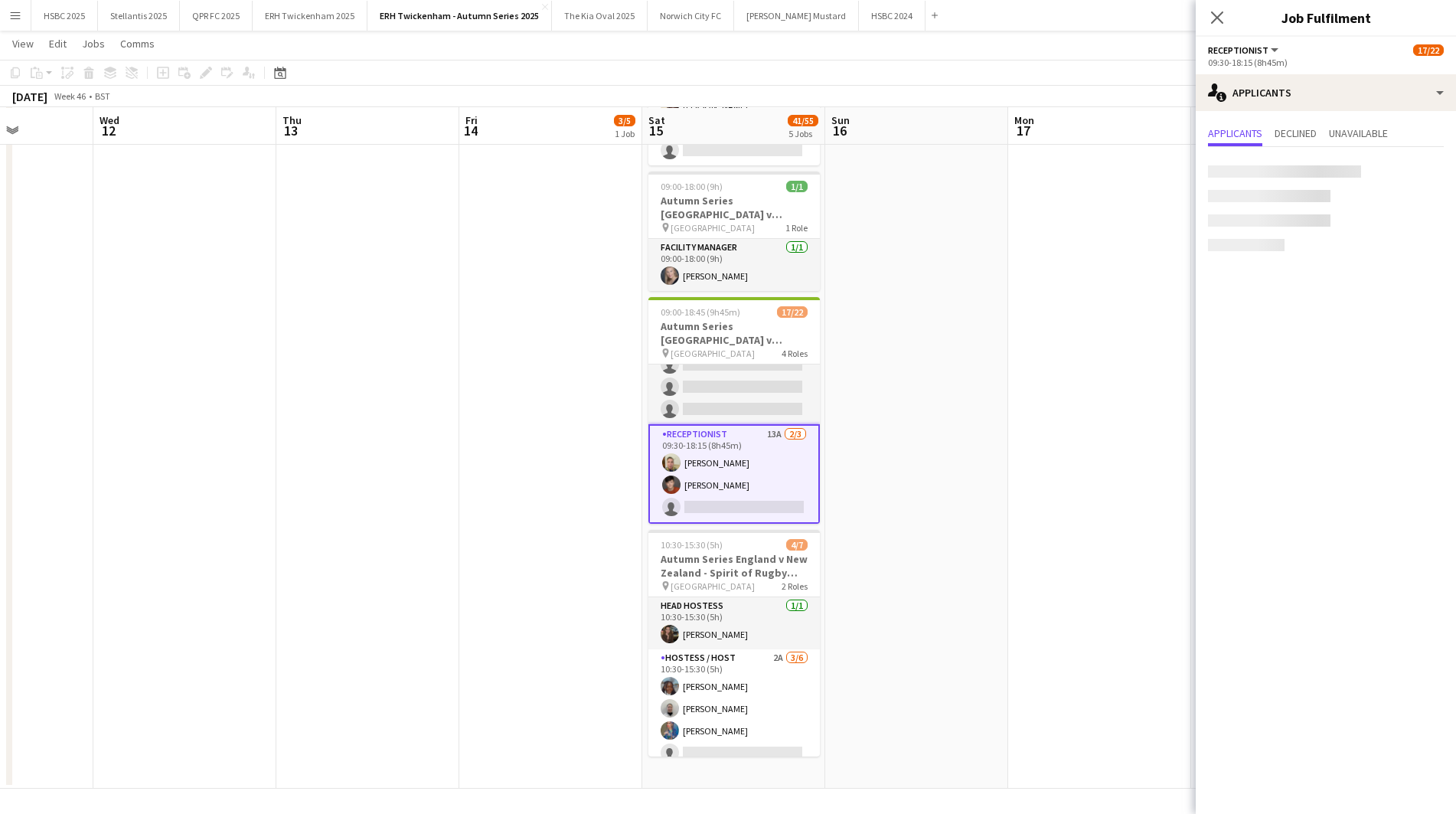
scroll to position [451, 0]
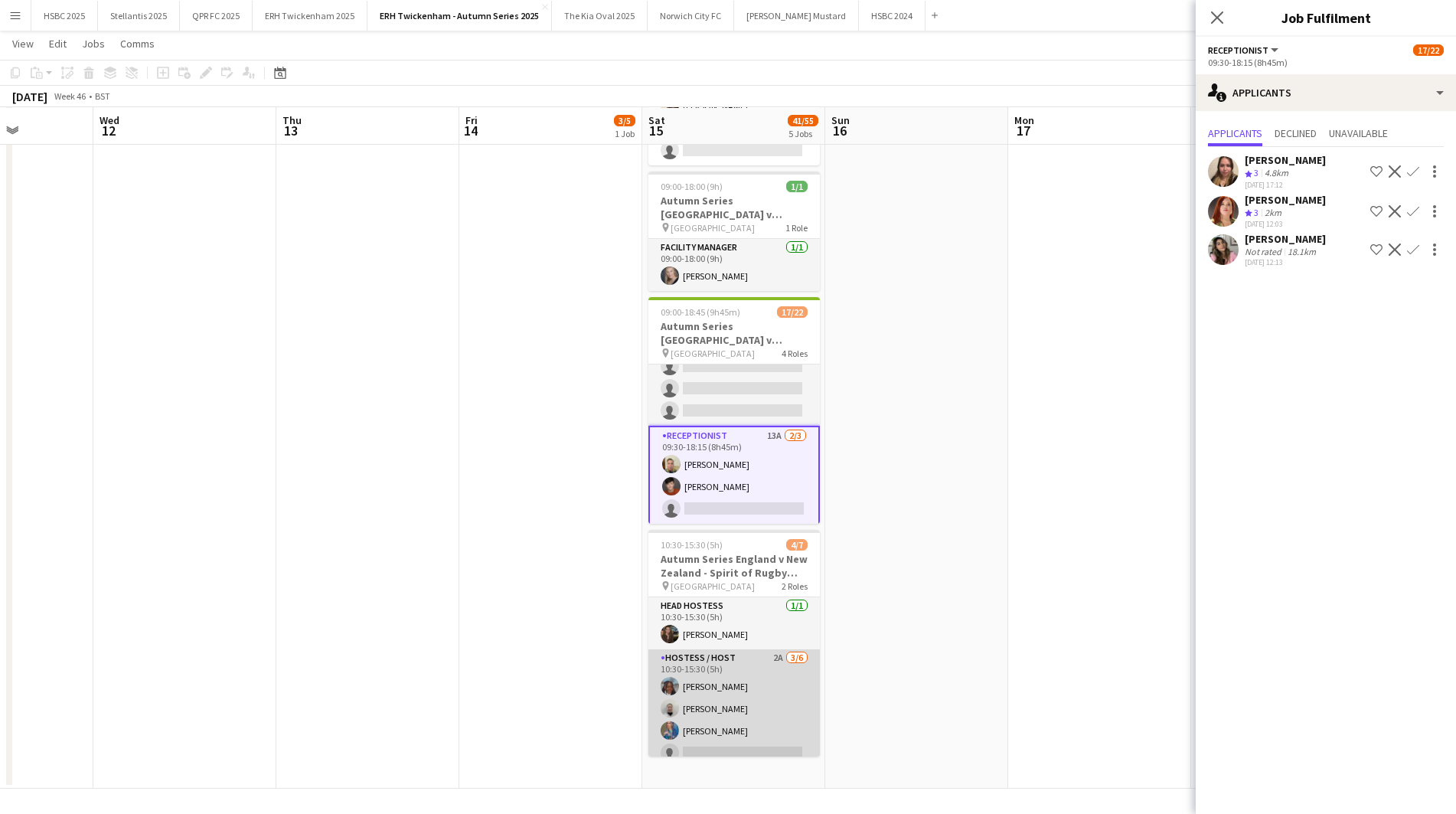
click at [776, 709] on app-card-role "Hostess / Host 2A [DATE] 10:30-15:30 (5h) [PERSON_NAME] [PERSON_NAME] [PERSON_N…" at bounding box center [733, 731] width 171 height 163
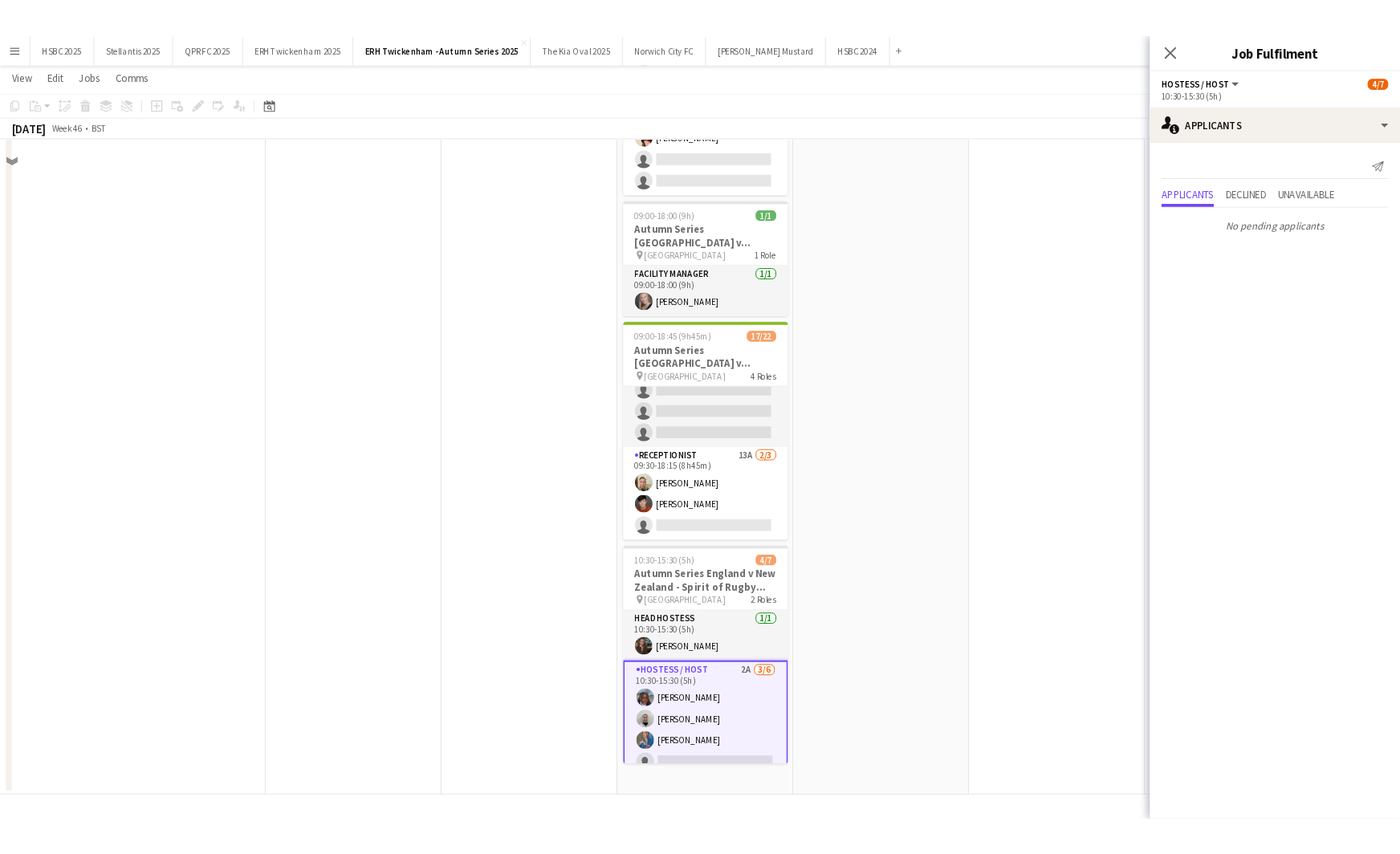
scroll to position [0, 0]
